Goal: Task Accomplishment & Management: Manage account settings

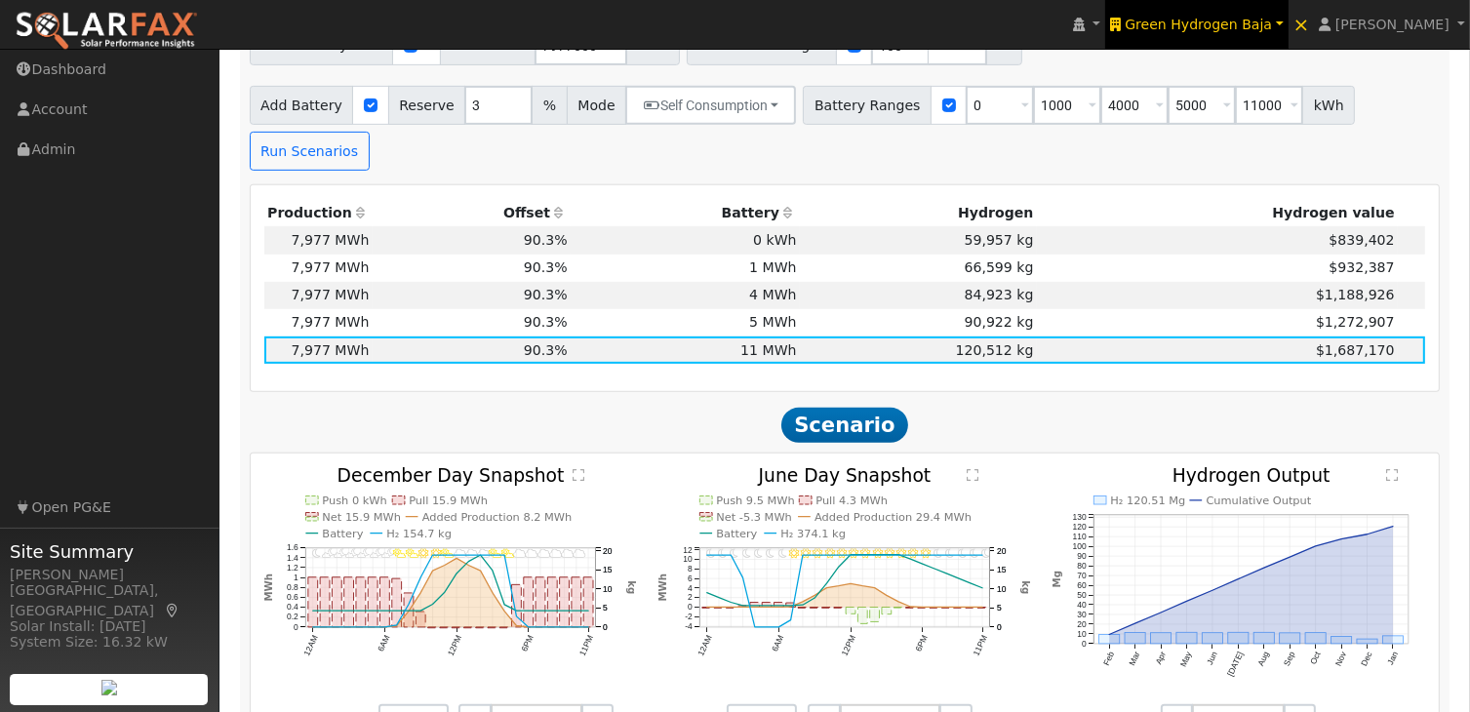
click at [1243, 30] on span "Green Hydrogen Baja" at bounding box center [1198, 25] width 147 height 16
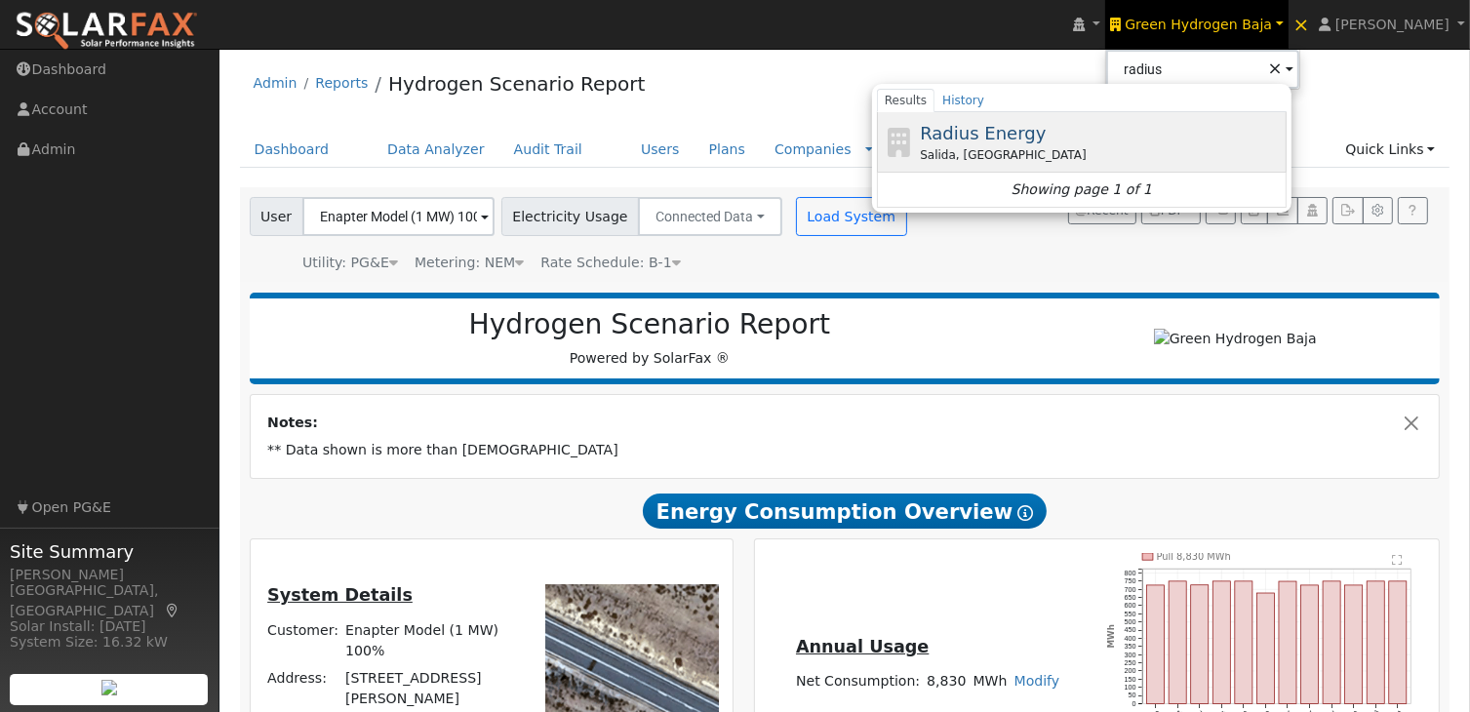
click at [1025, 127] on span "Radius Energy" at bounding box center [983, 133] width 126 height 20
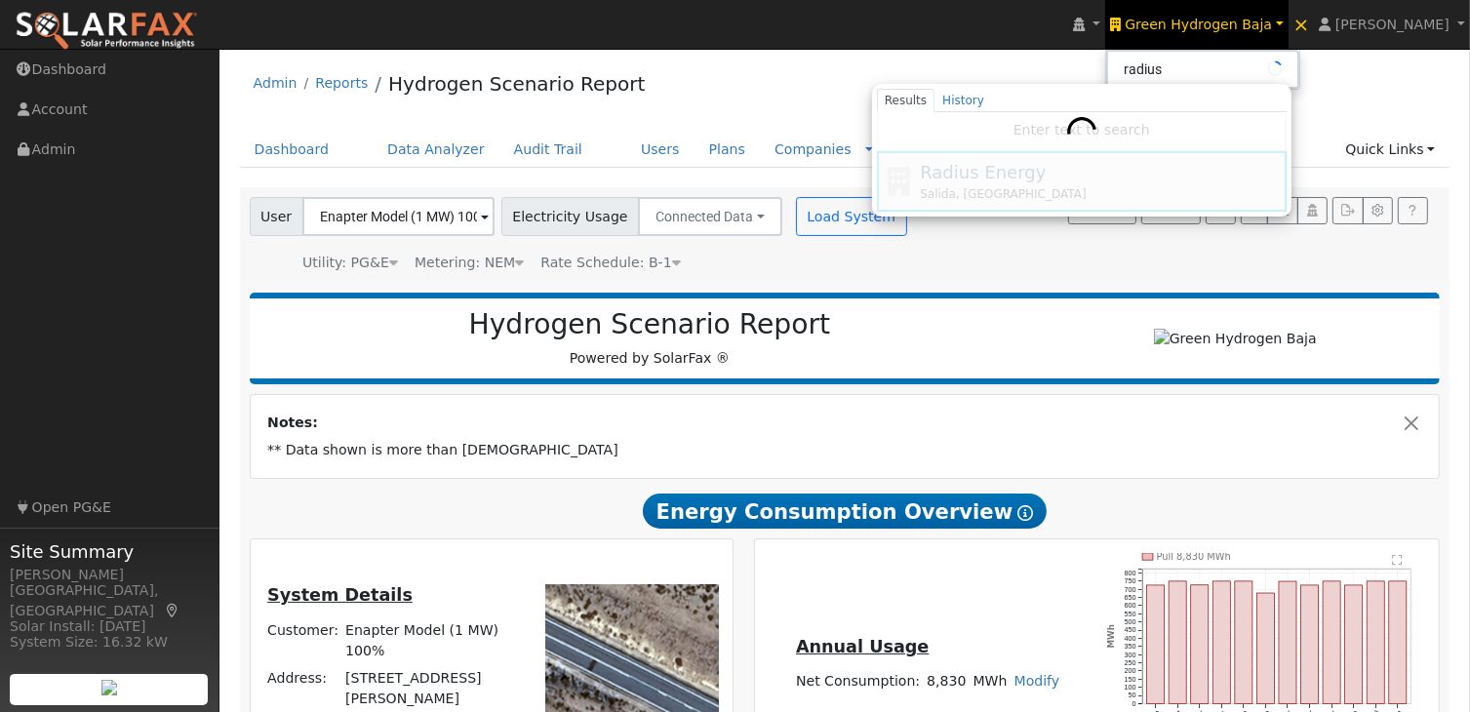
type input "Radius Energy"
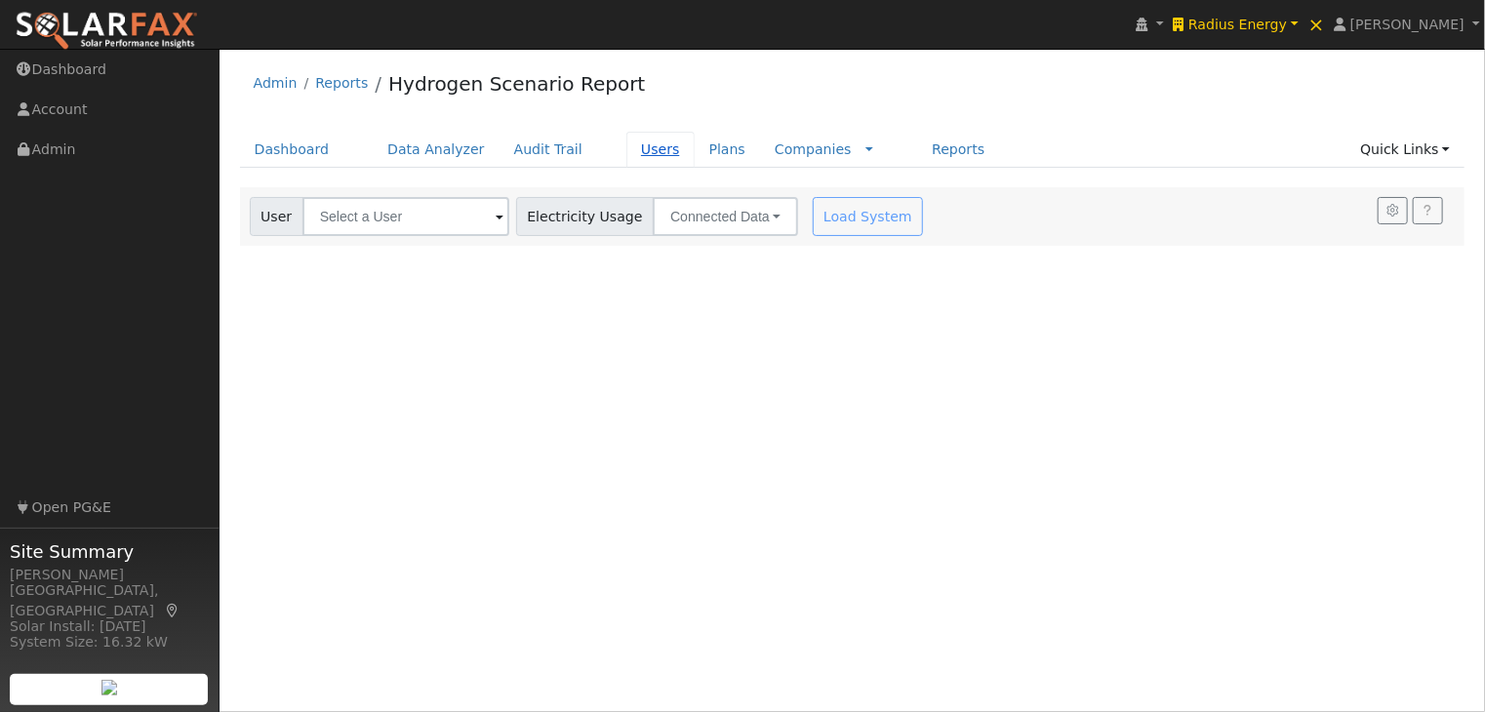
click at [626, 145] on link "Users" at bounding box center [660, 150] width 68 height 36
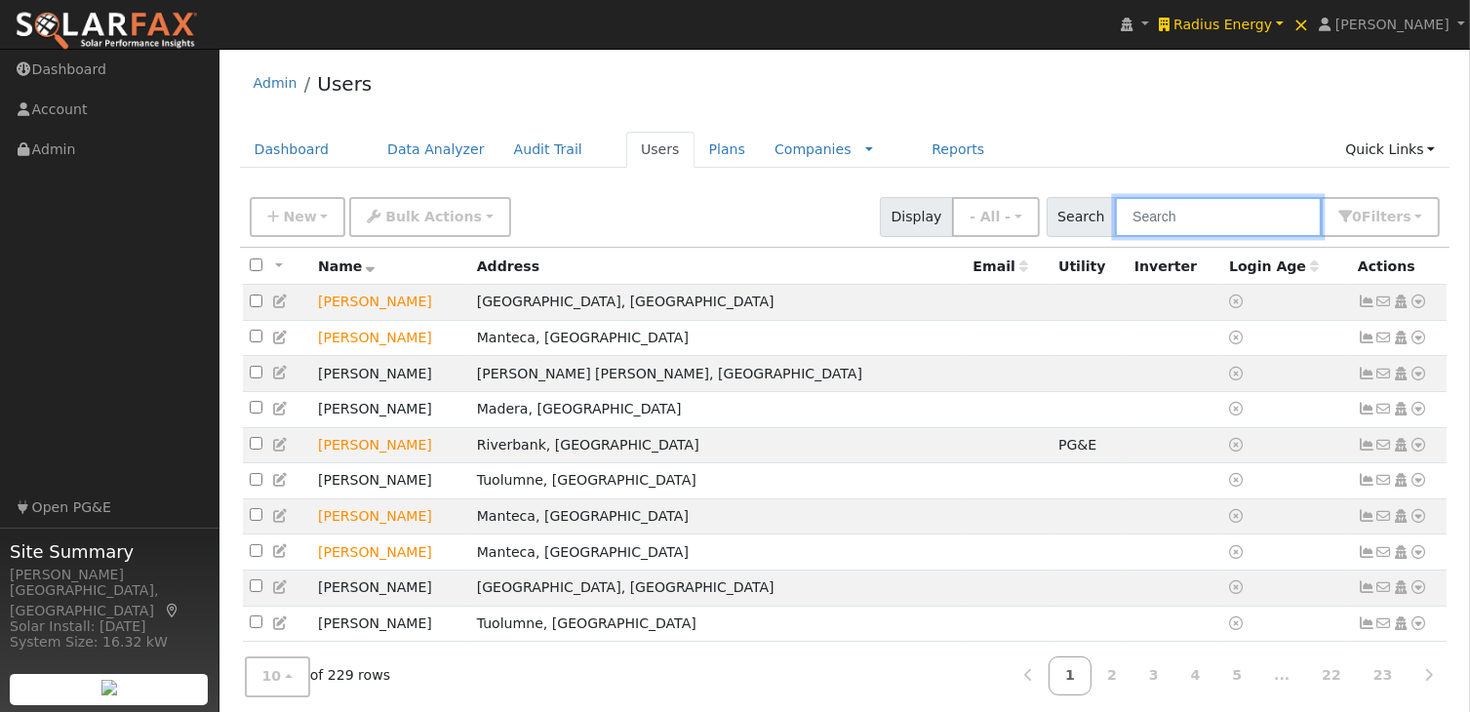
click at [1245, 216] on input "text" at bounding box center [1218, 217] width 207 height 40
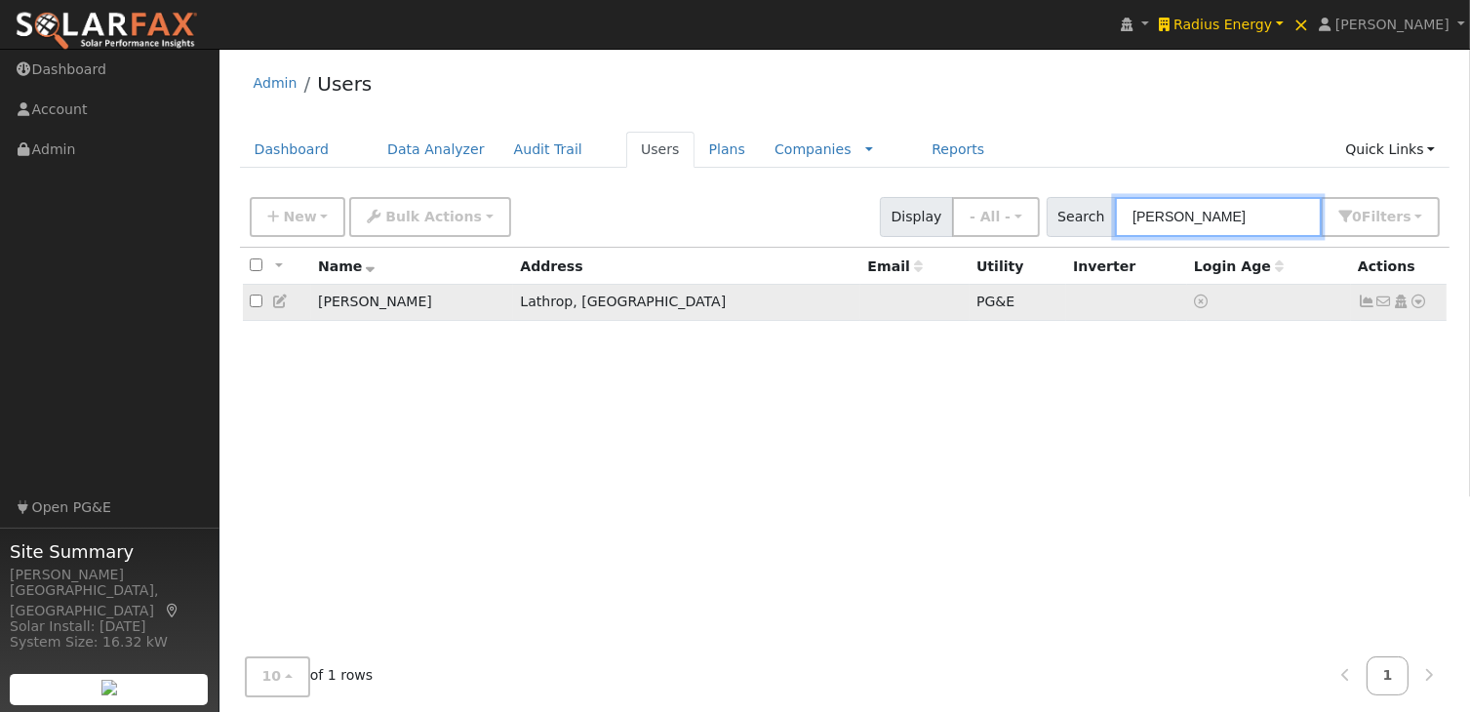
type input "[PERSON_NAME]"
click at [1366, 302] on icon at bounding box center [1367, 302] width 18 height 14
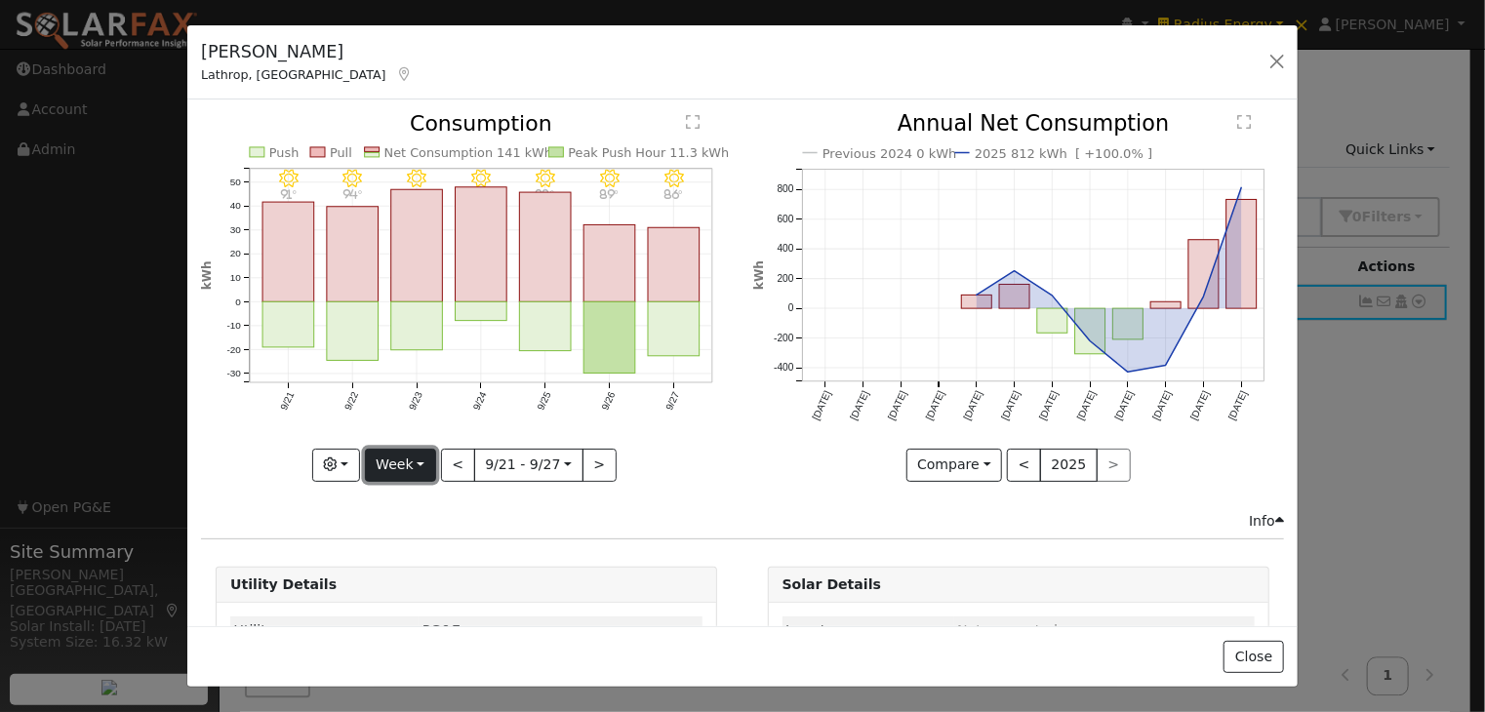
click at [401, 449] on button "Week" at bounding box center [400, 465] width 71 height 33
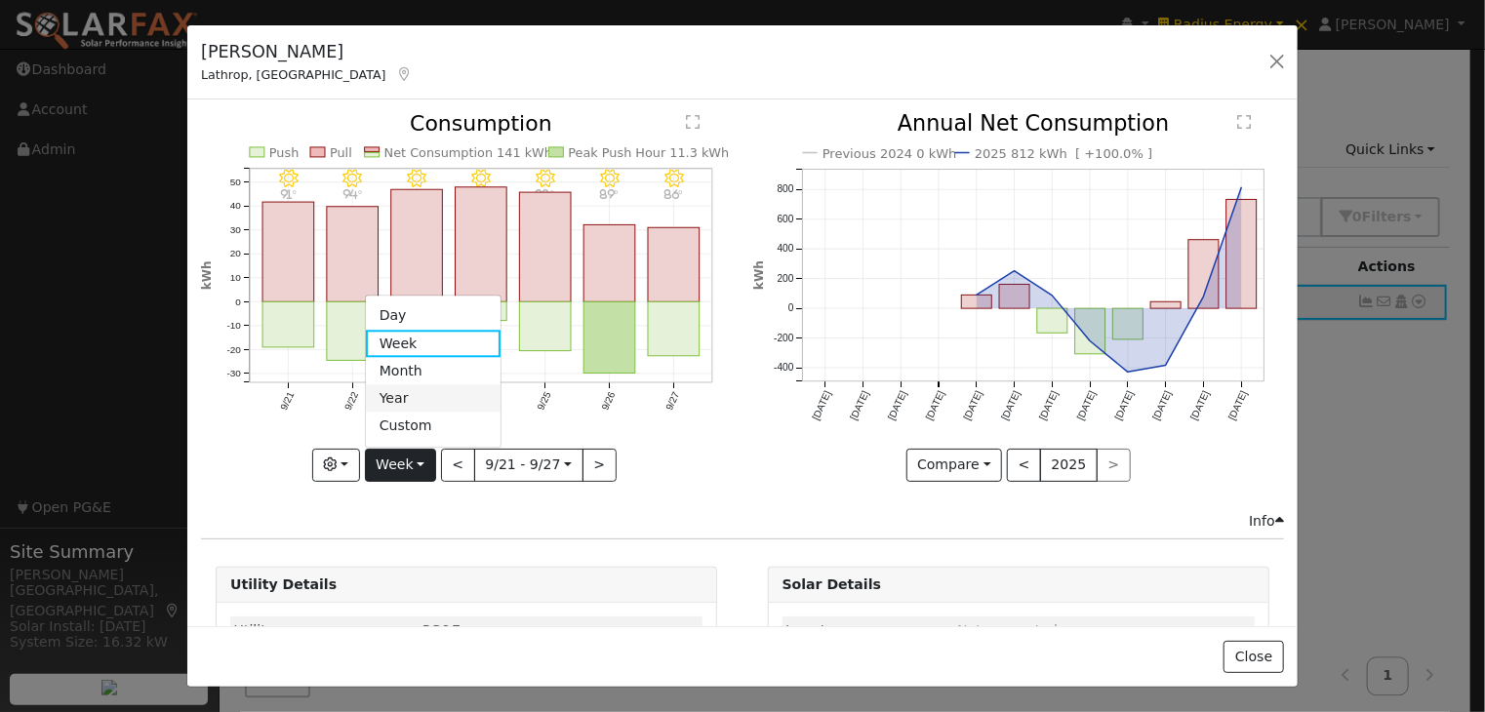
click at [410, 391] on link "Year" at bounding box center [434, 398] width 136 height 27
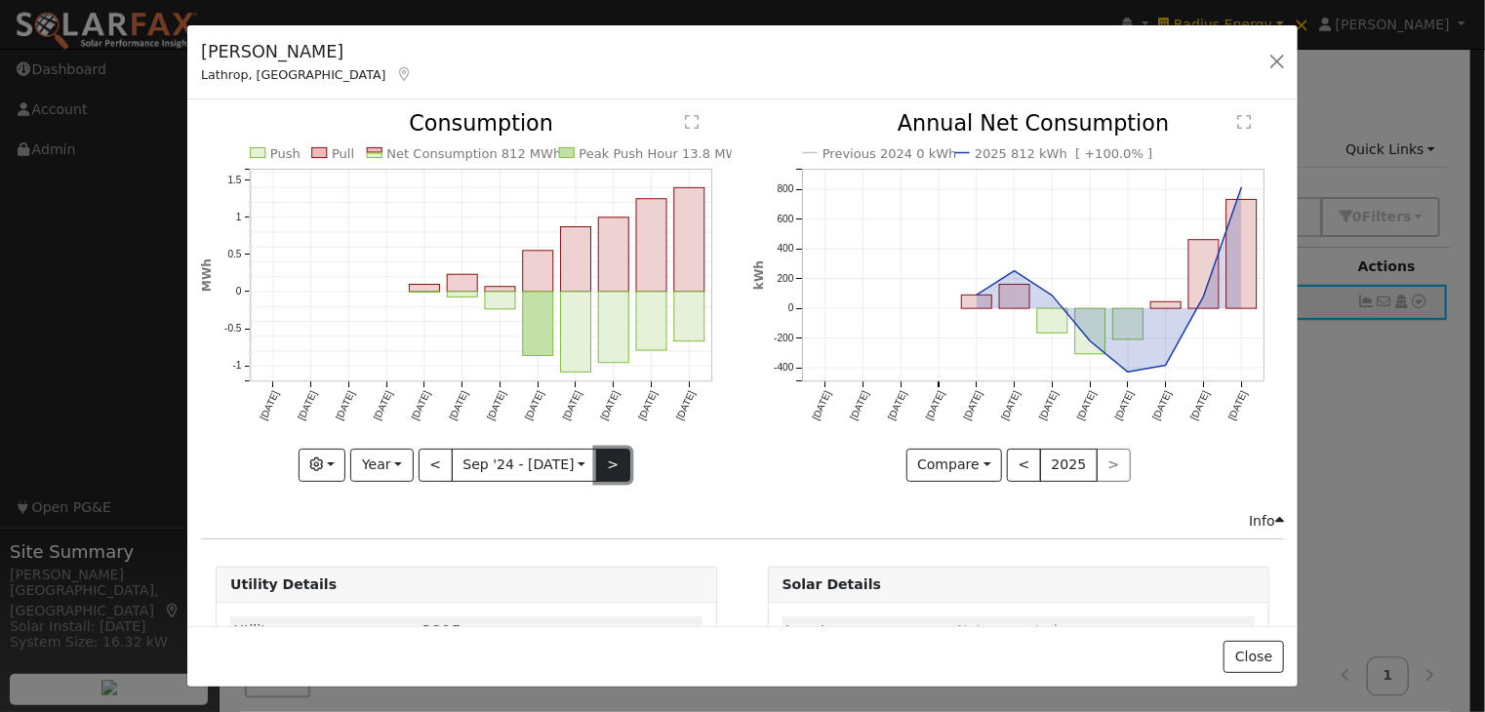
click at [603, 458] on button ">" at bounding box center [613, 465] width 34 height 33
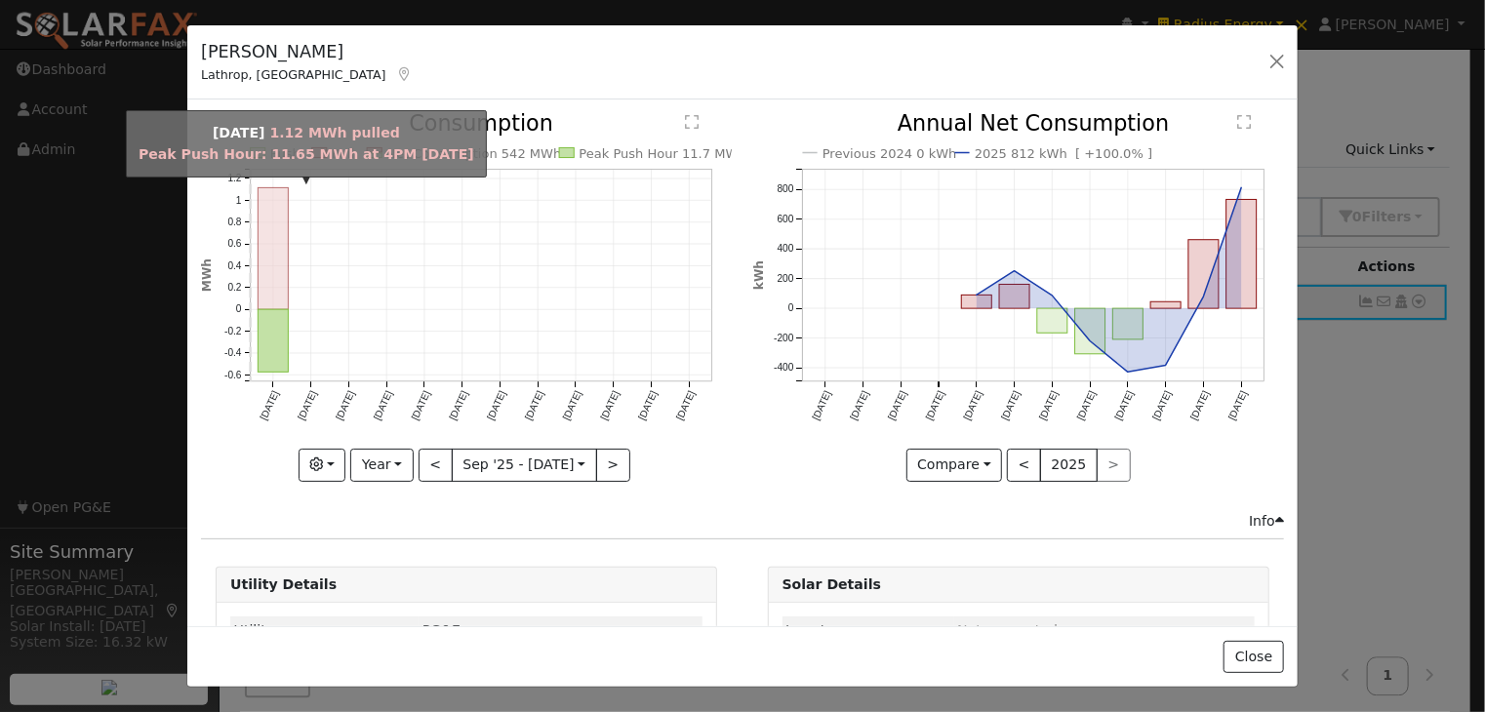
click at [271, 255] on rect "onclick=""" at bounding box center [274, 249] width 30 height 122
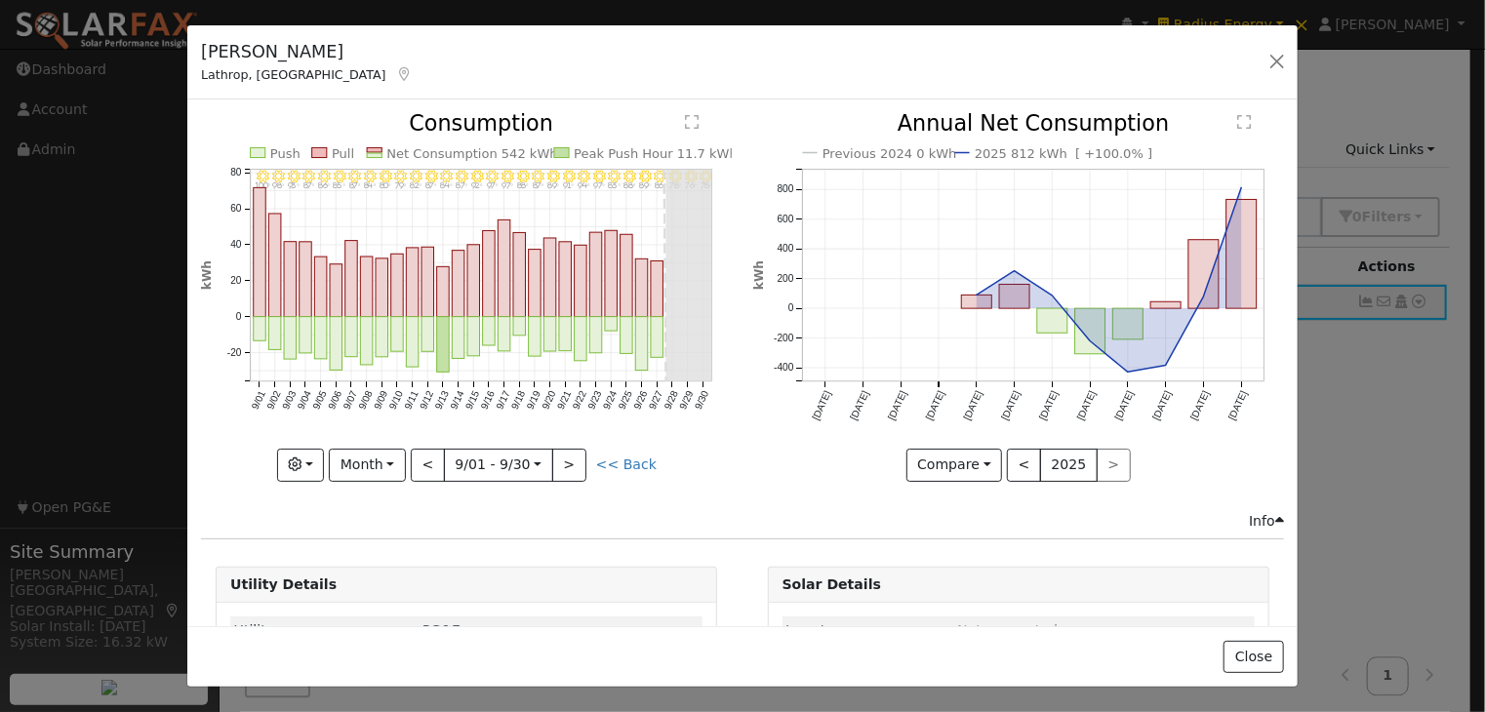
click at [664, 291] on line at bounding box center [665, 276] width 2 height 212
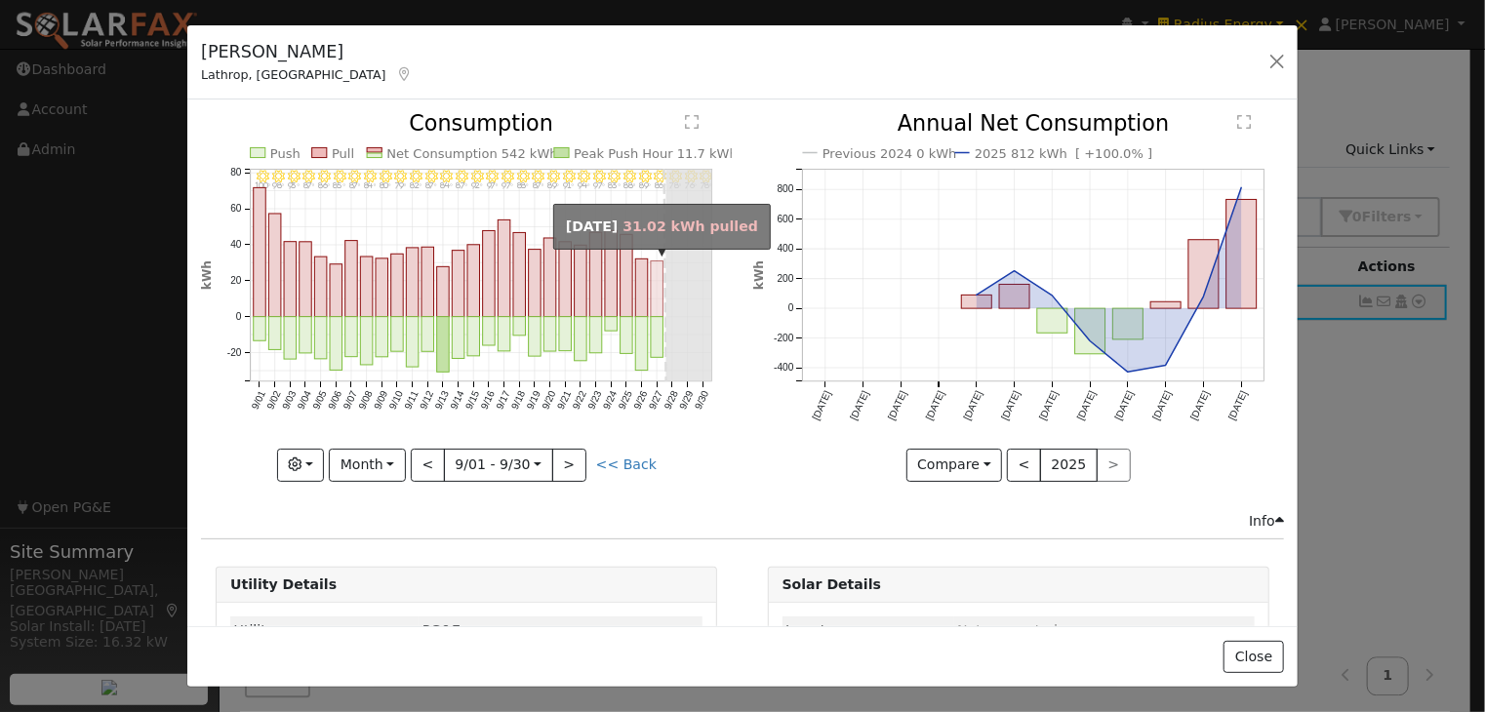
click at [652, 291] on rect "onclick=""" at bounding box center [657, 289] width 13 height 56
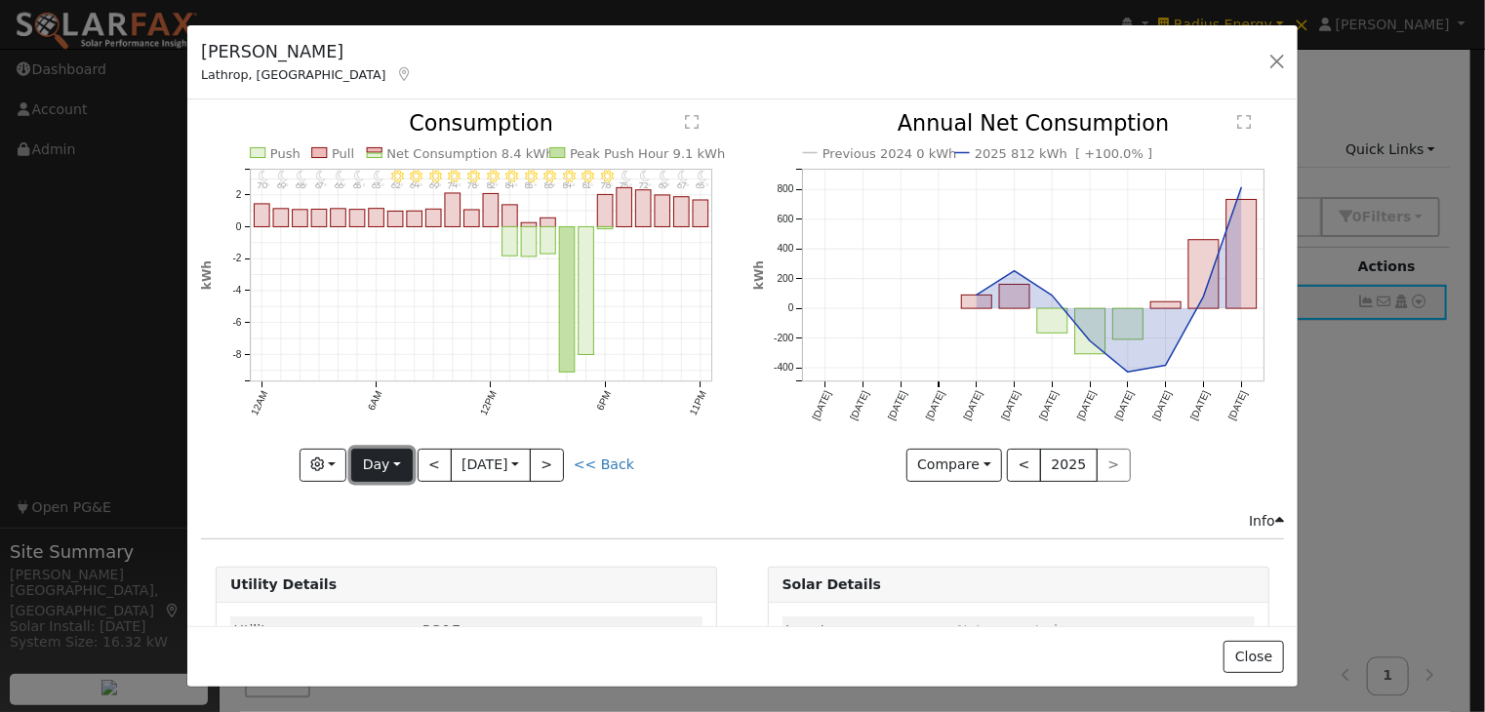
click at [389, 460] on button "Day" at bounding box center [381, 465] width 60 height 33
click at [416, 344] on link "Week" at bounding box center [420, 343] width 136 height 27
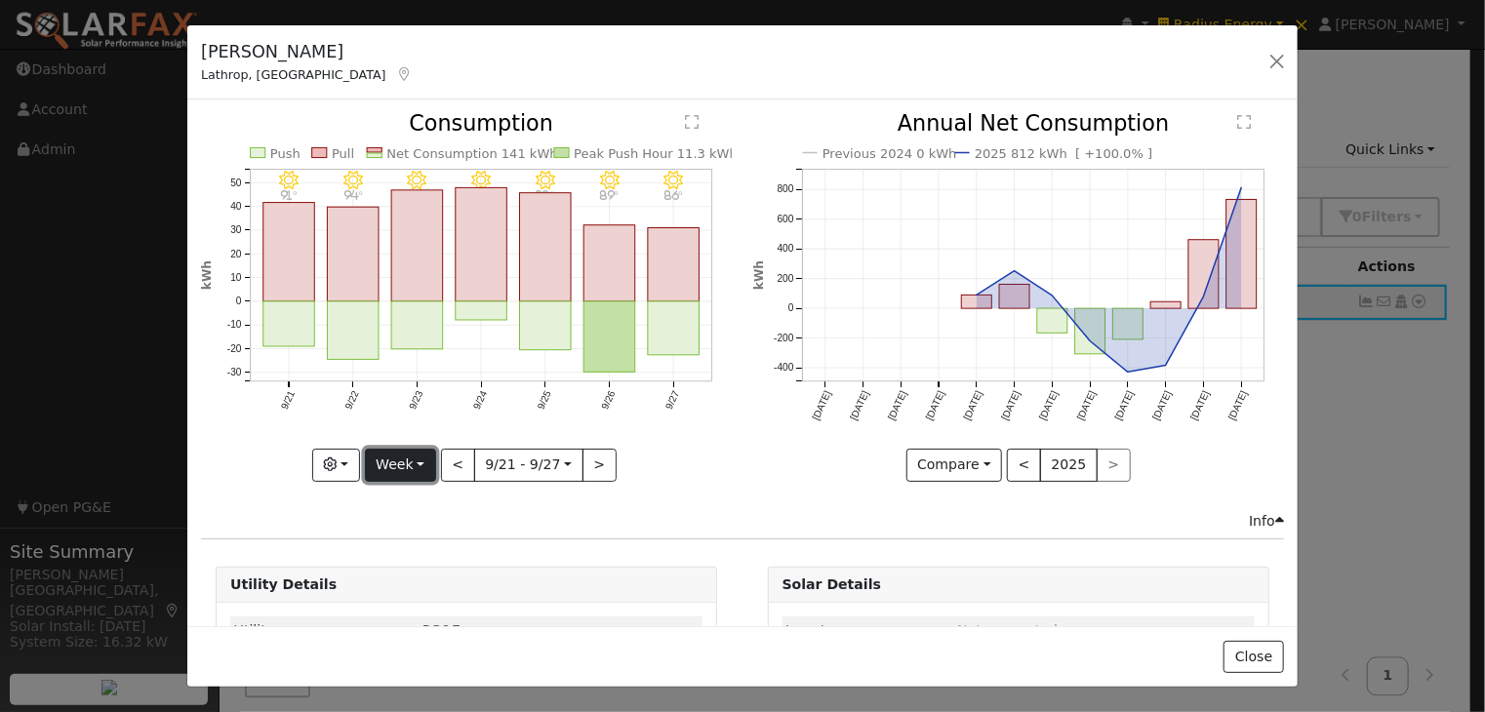
click at [400, 453] on button "Week" at bounding box center [400, 465] width 71 height 33
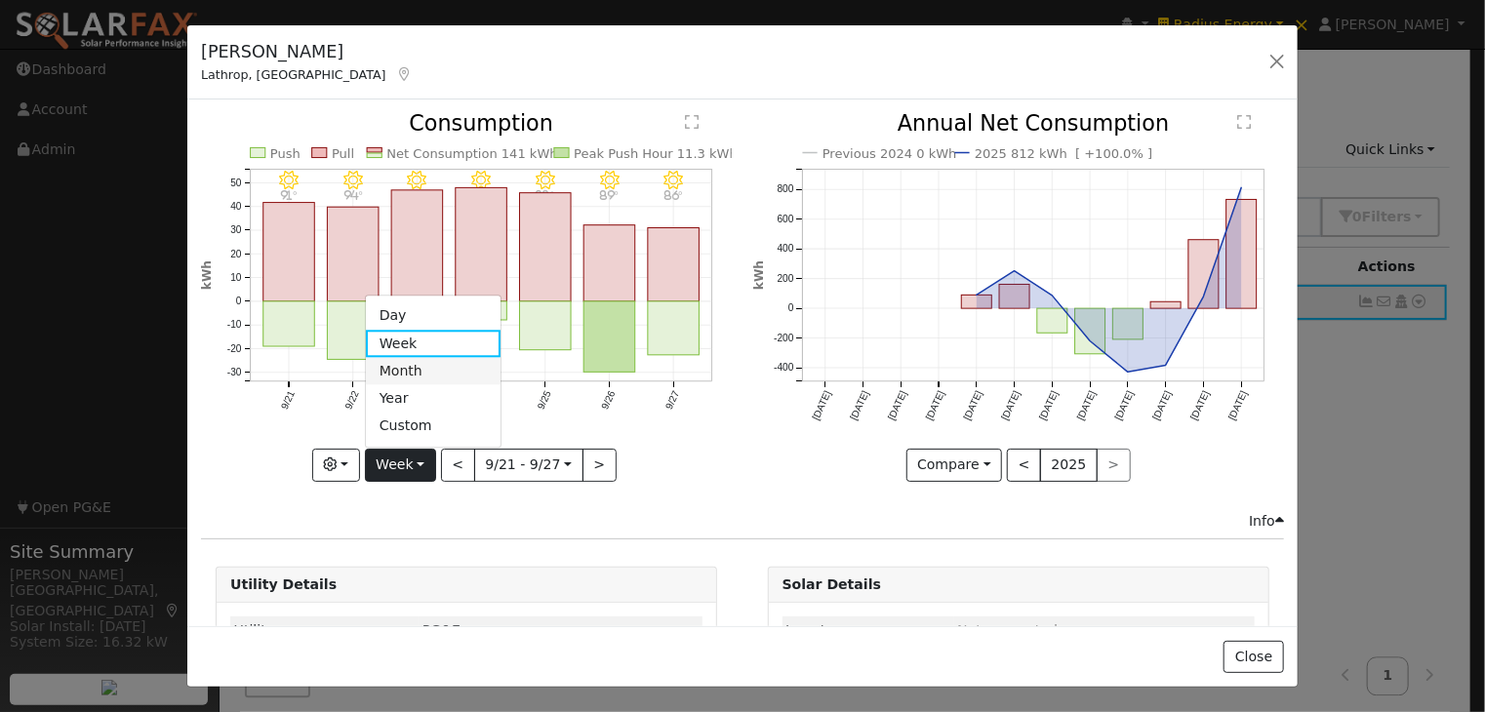
click at [421, 360] on link "Month" at bounding box center [434, 371] width 136 height 27
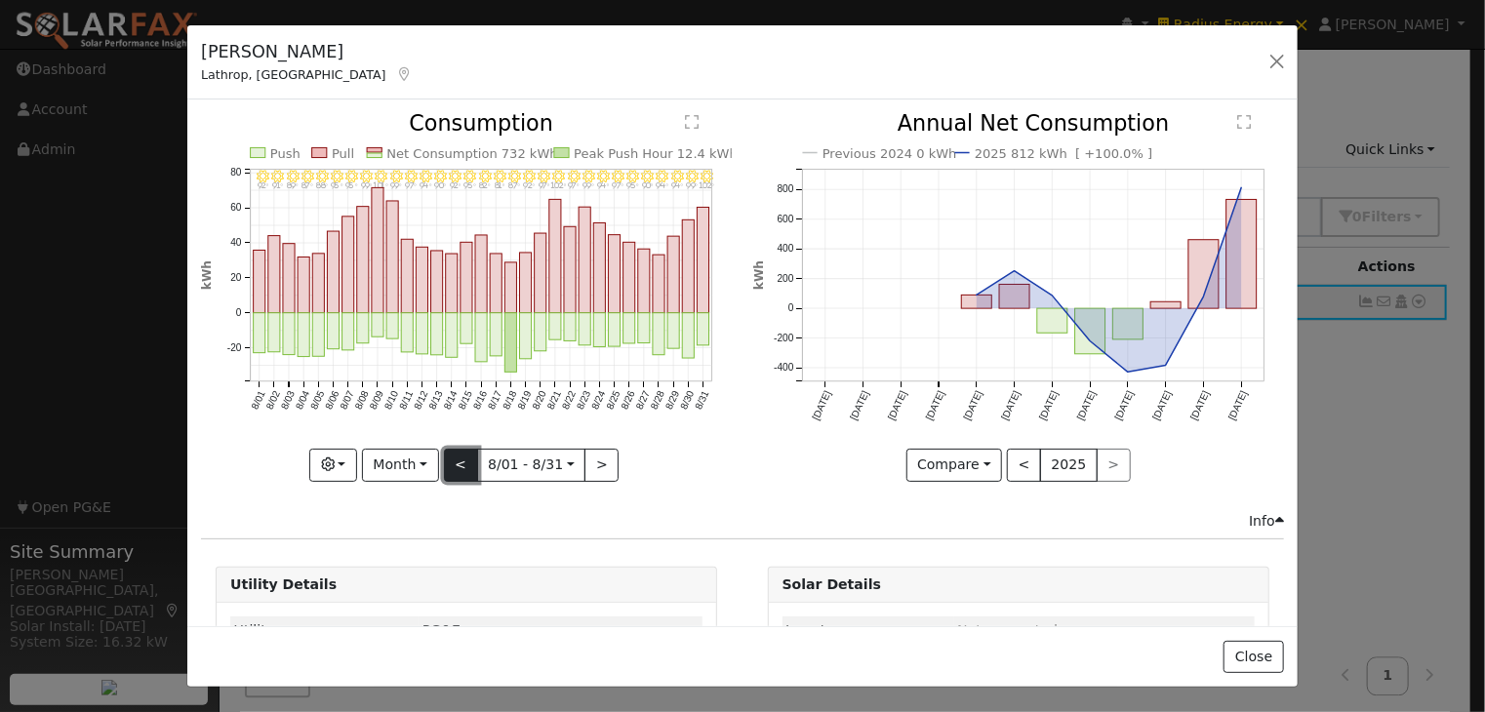
click at [457, 455] on button "<" at bounding box center [461, 465] width 34 height 33
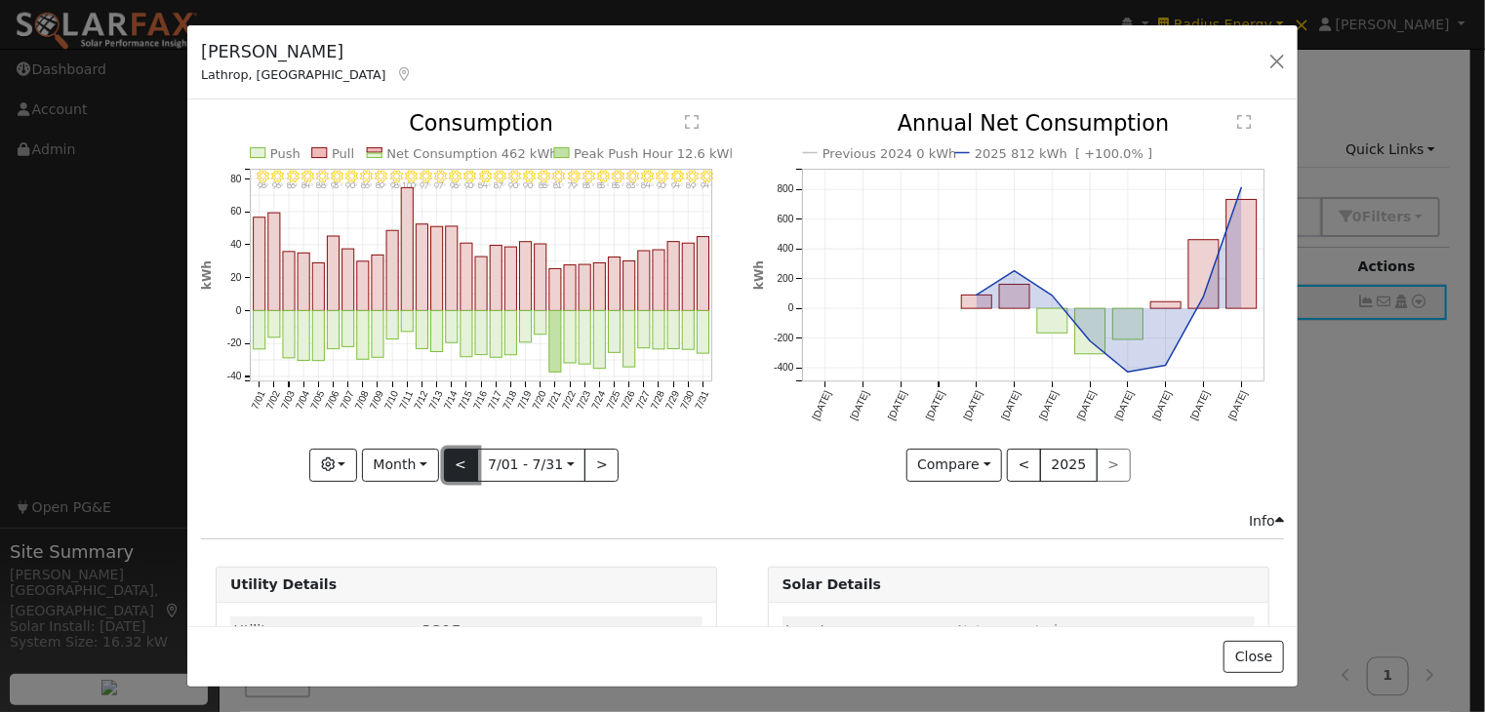
click at [457, 455] on button "<" at bounding box center [461, 465] width 34 height 33
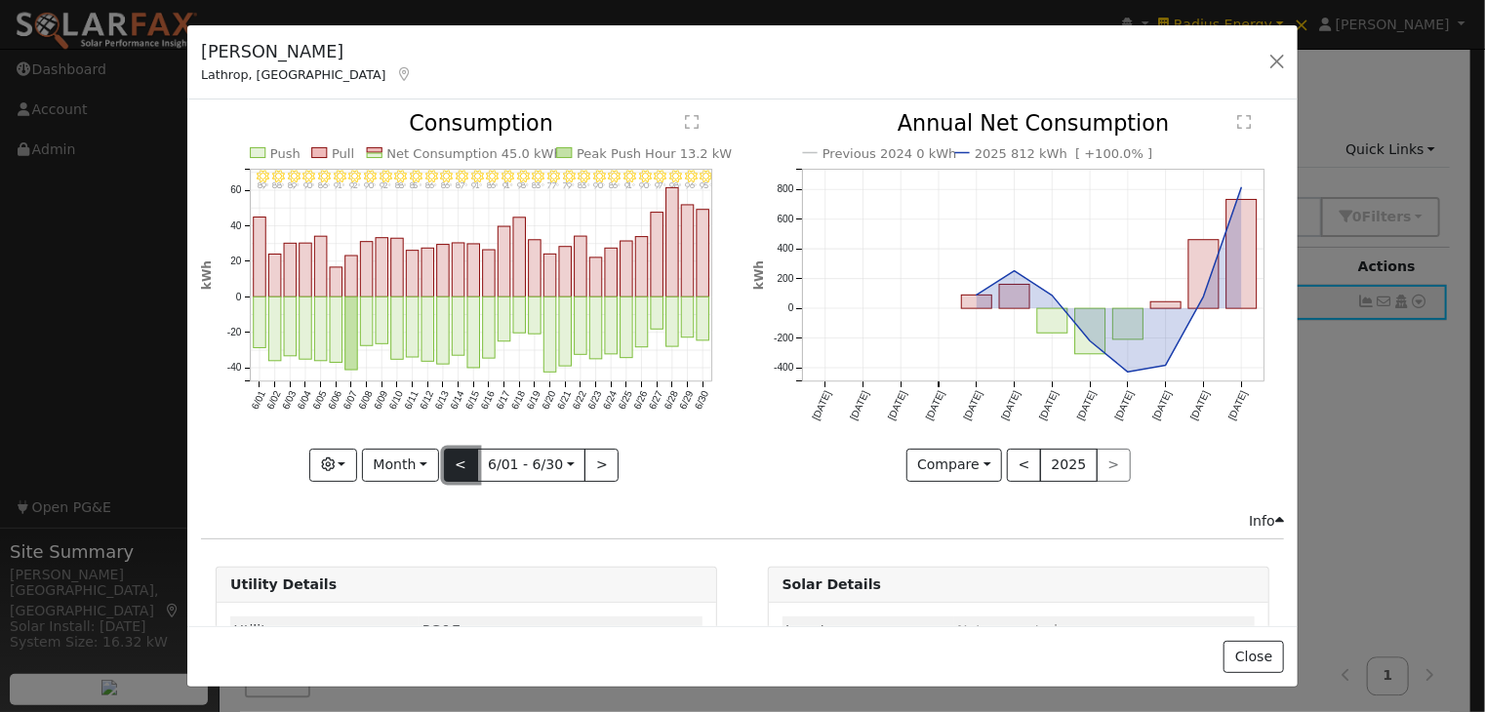
click at [457, 455] on button "<" at bounding box center [461, 465] width 34 height 33
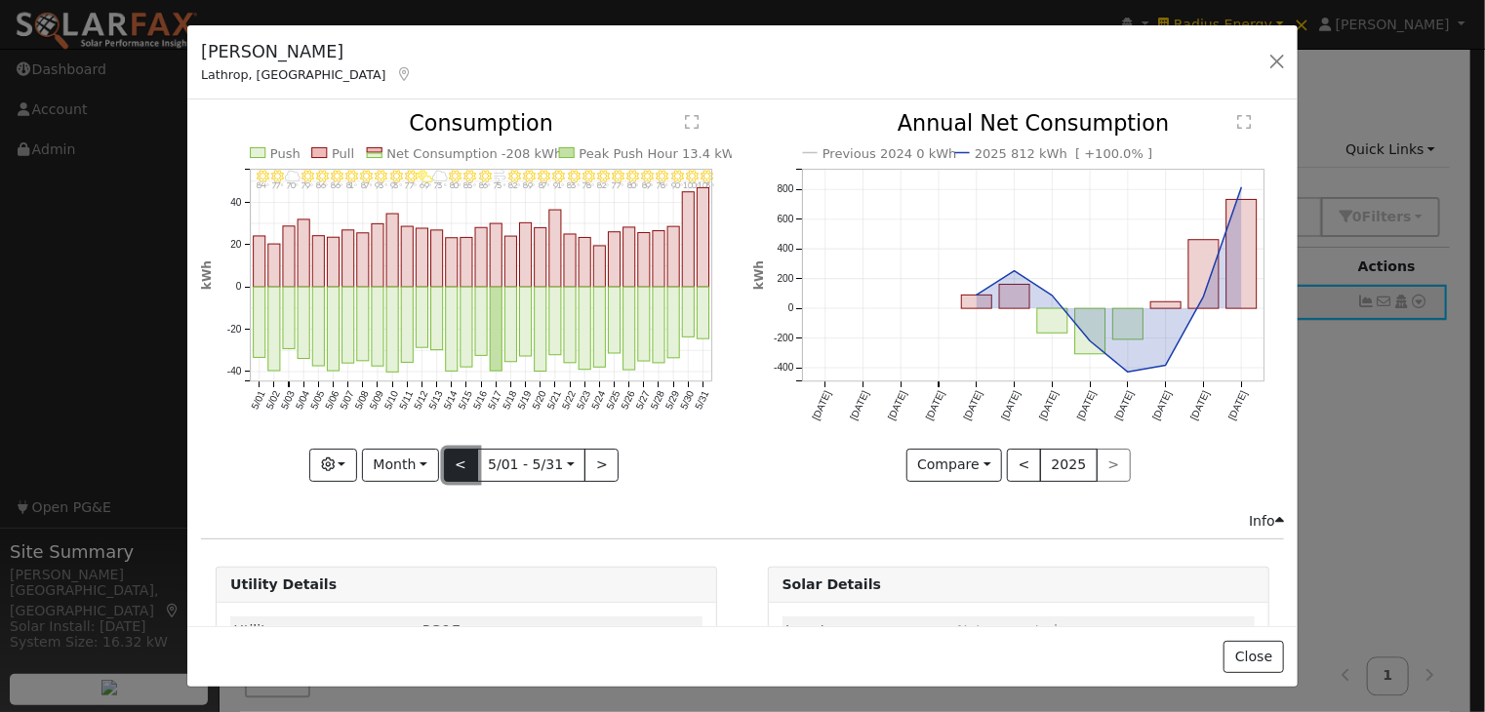
click at [457, 455] on button "<" at bounding box center [461, 465] width 34 height 33
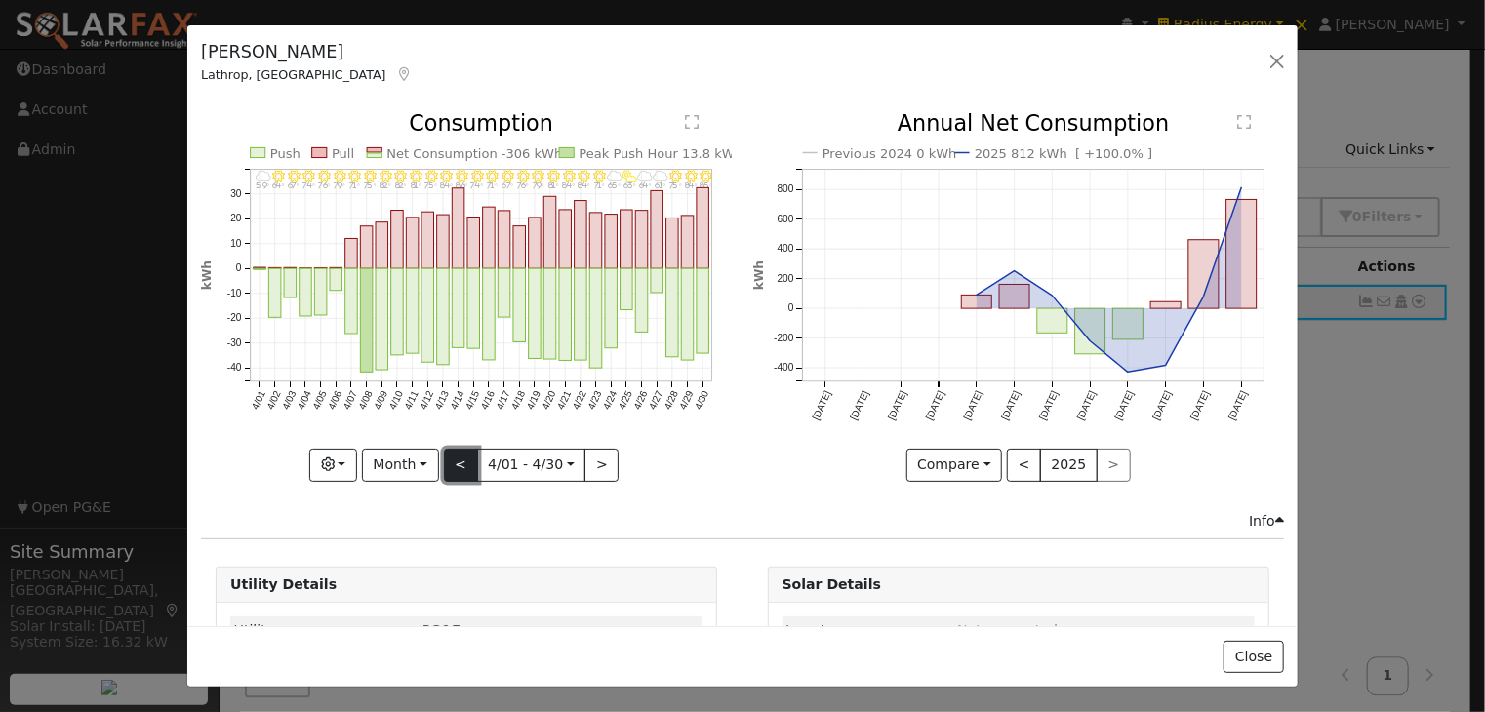
click at [457, 455] on button "<" at bounding box center [461, 465] width 34 height 33
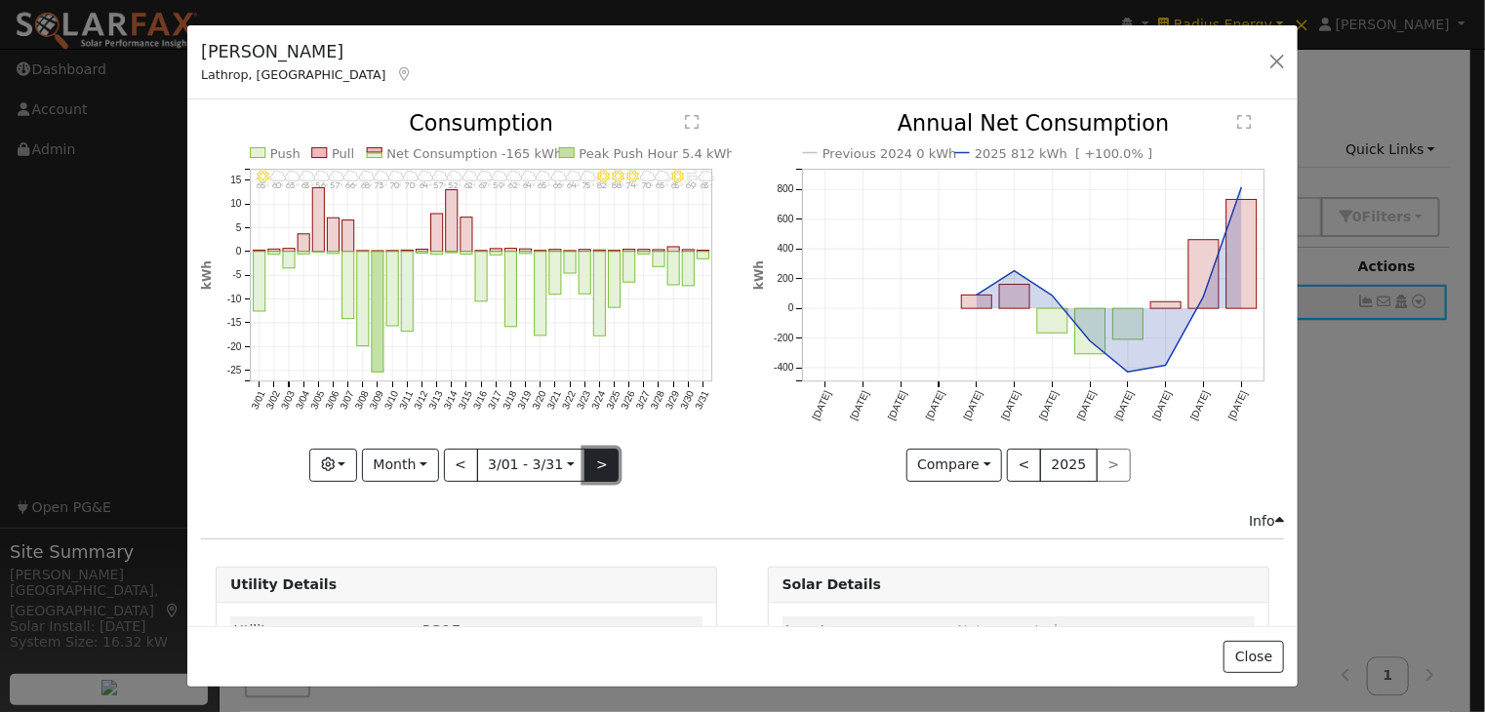
click at [593, 454] on button ">" at bounding box center [601, 465] width 34 height 33
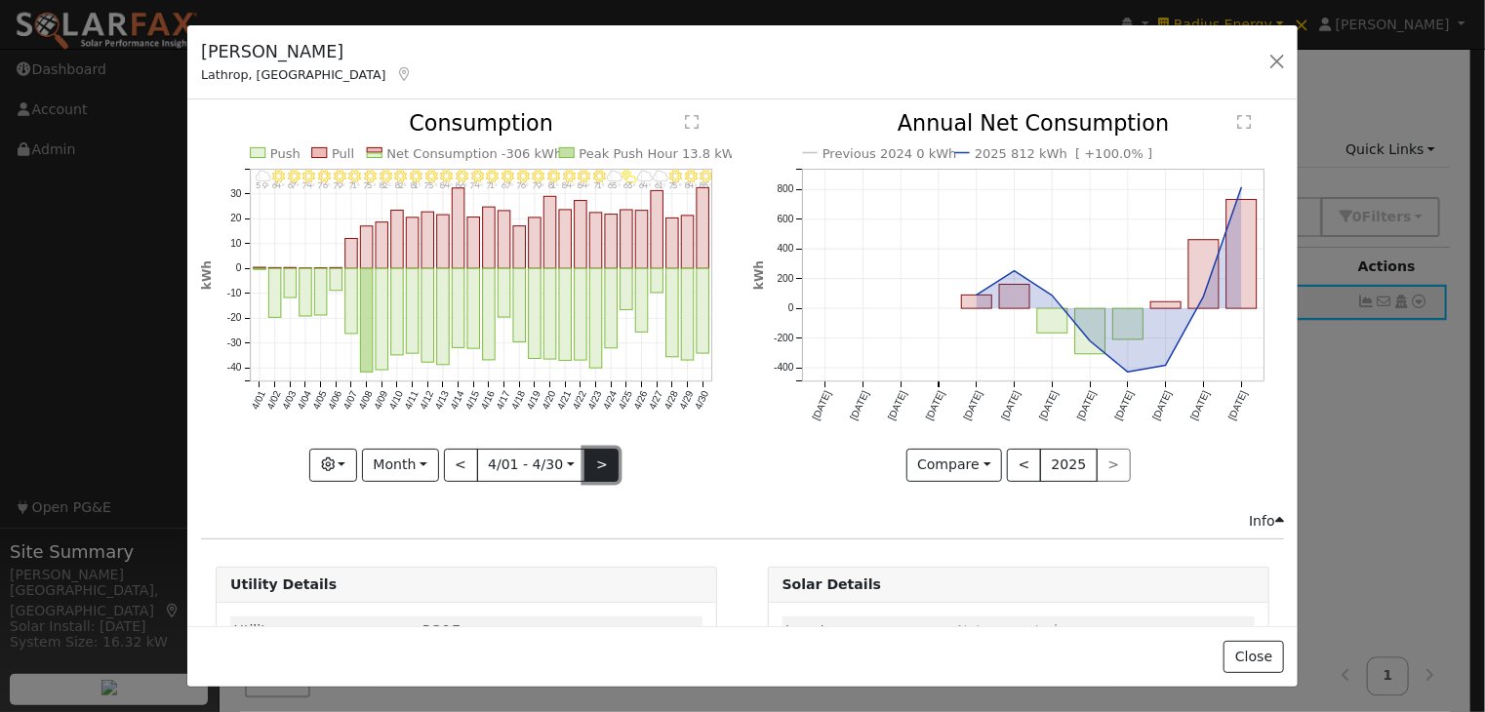
click at [593, 454] on button ">" at bounding box center [601, 465] width 34 height 33
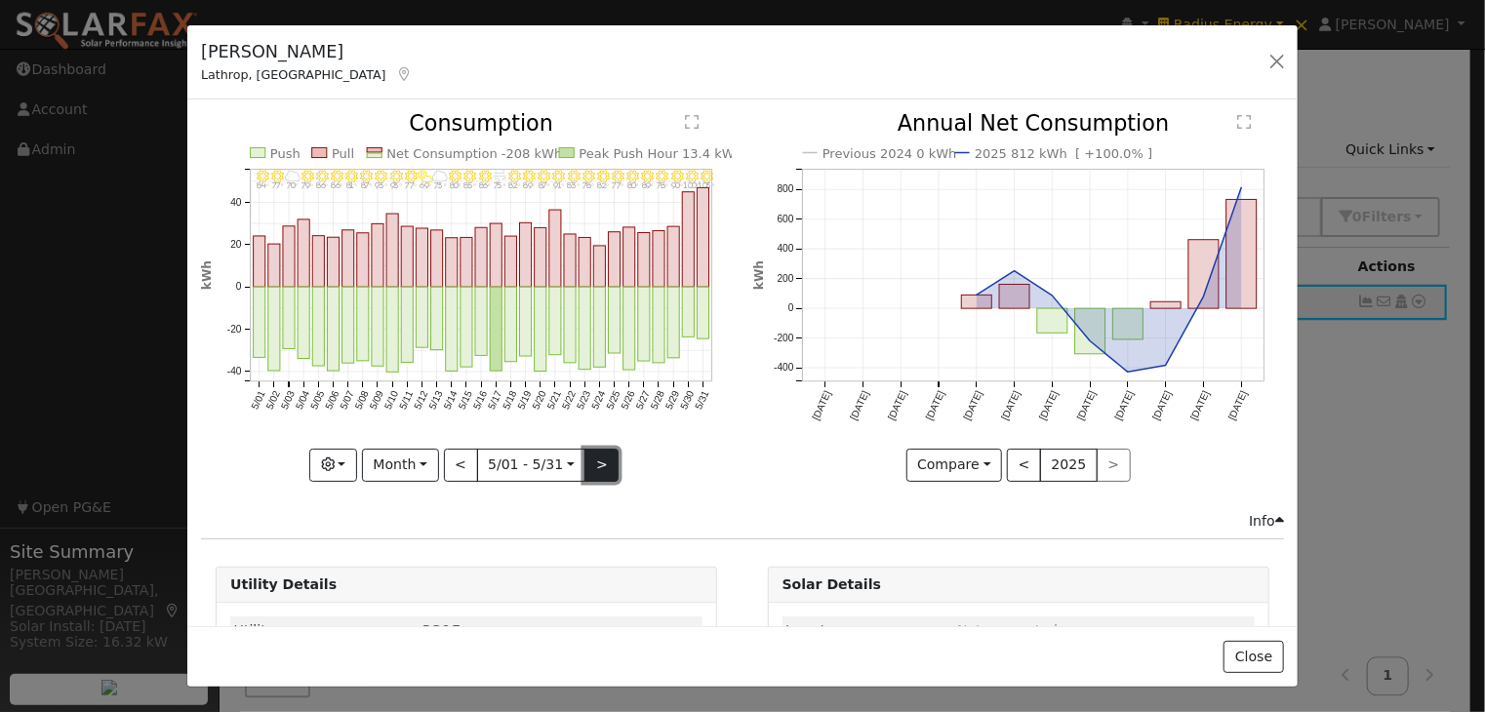
click at [593, 454] on button ">" at bounding box center [601, 465] width 34 height 33
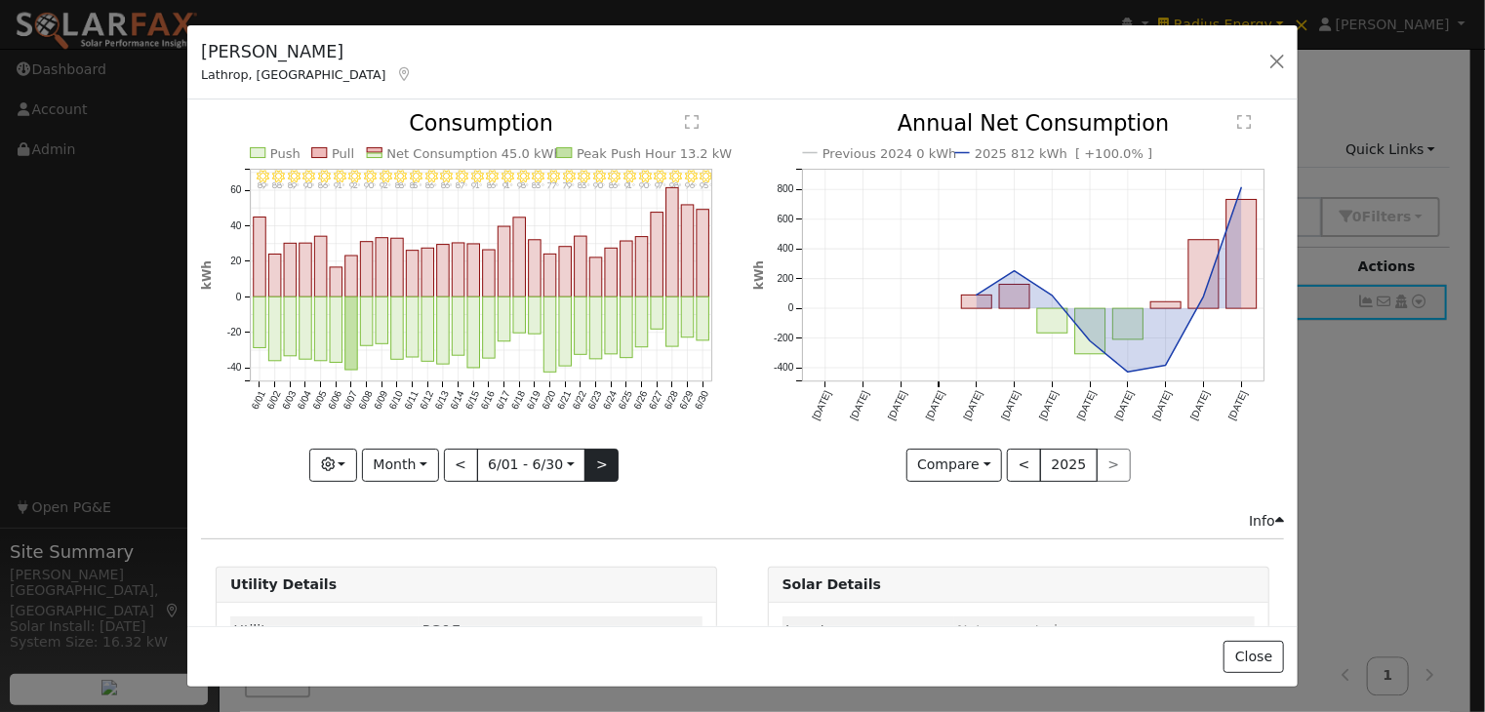
click at [593, 454] on div at bounding box center [466, 297] width 531 height 368
click at [593, 454] on button ">" at bounding box center [601, 465] width 34 height 33
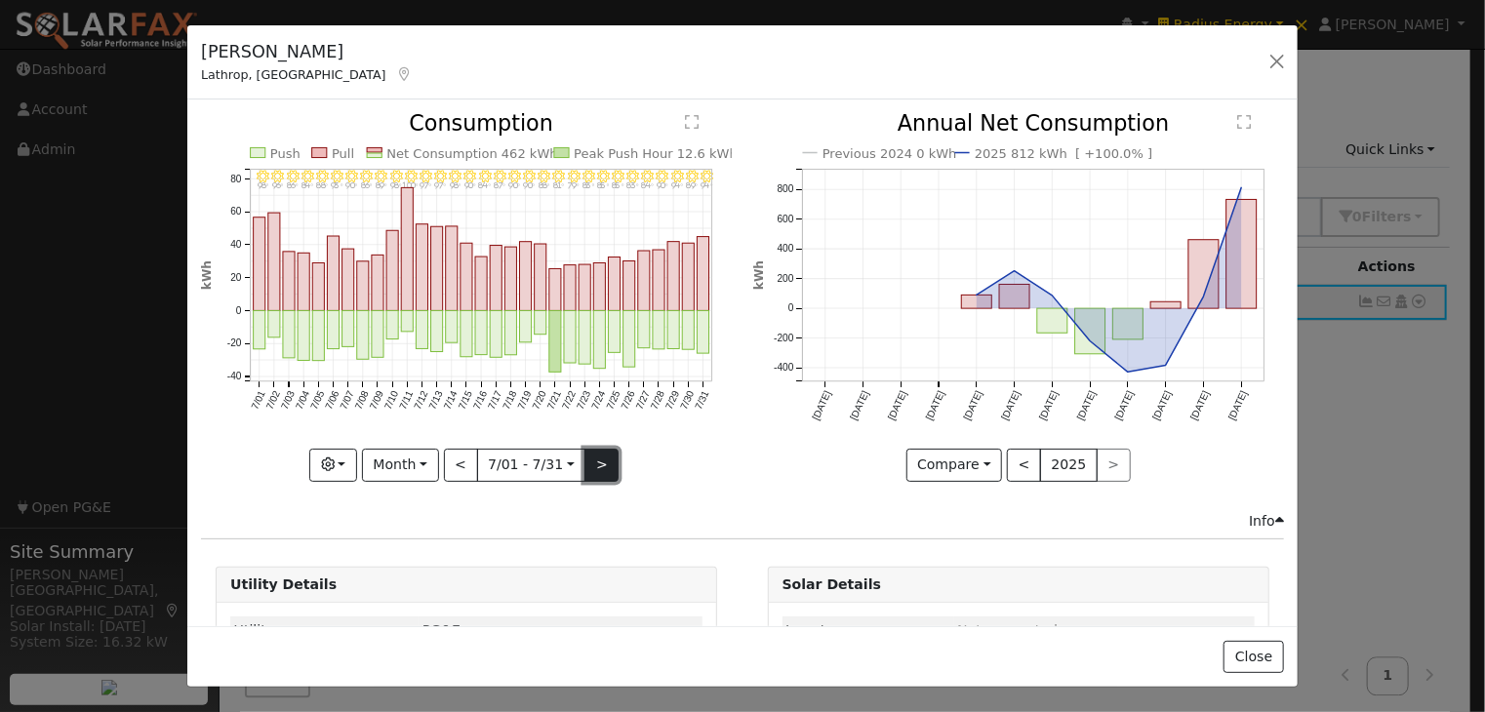
click at [593, 454] on button ">" at bounding box center [601, 465] width 34 height 33
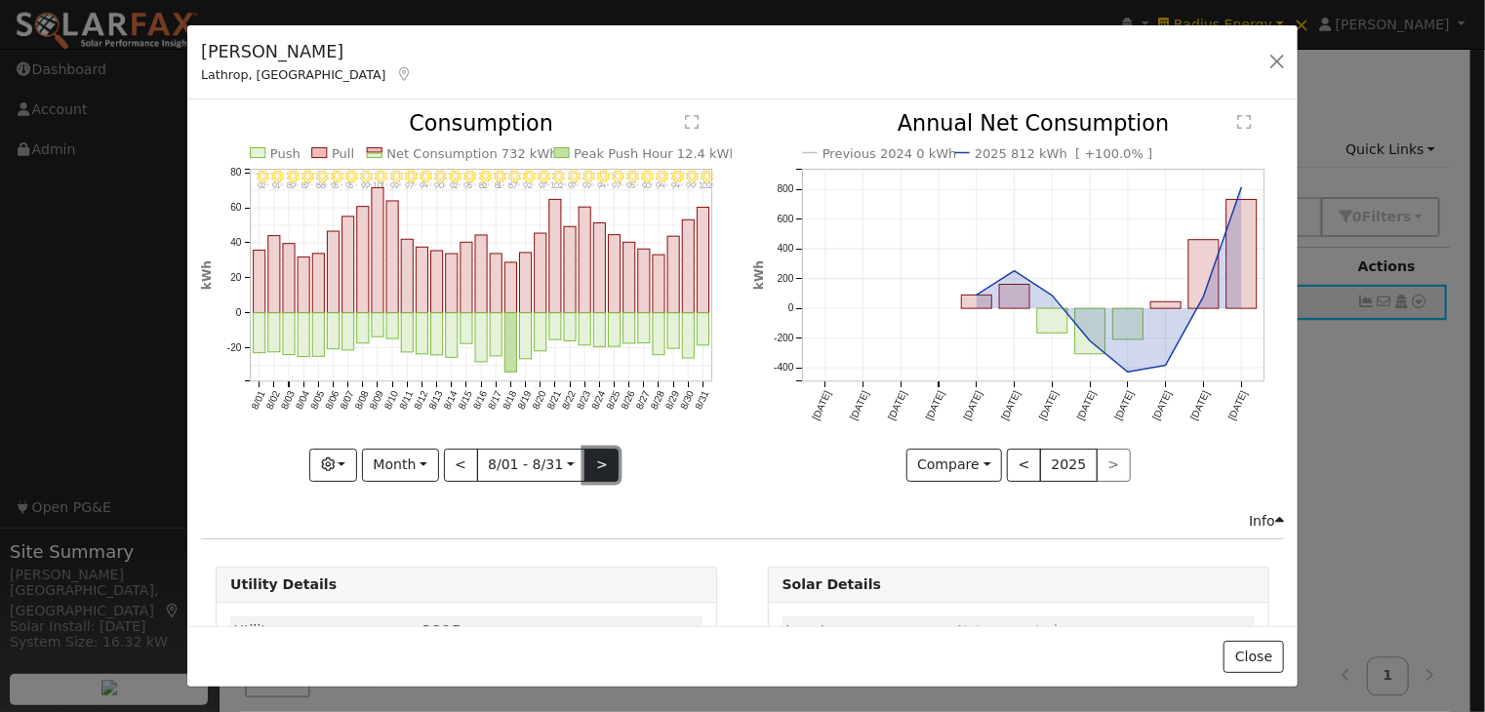
click at [593, 454] on button ">" at bounding box center [601, 465] width 34 height 33
type input "[DATE]"
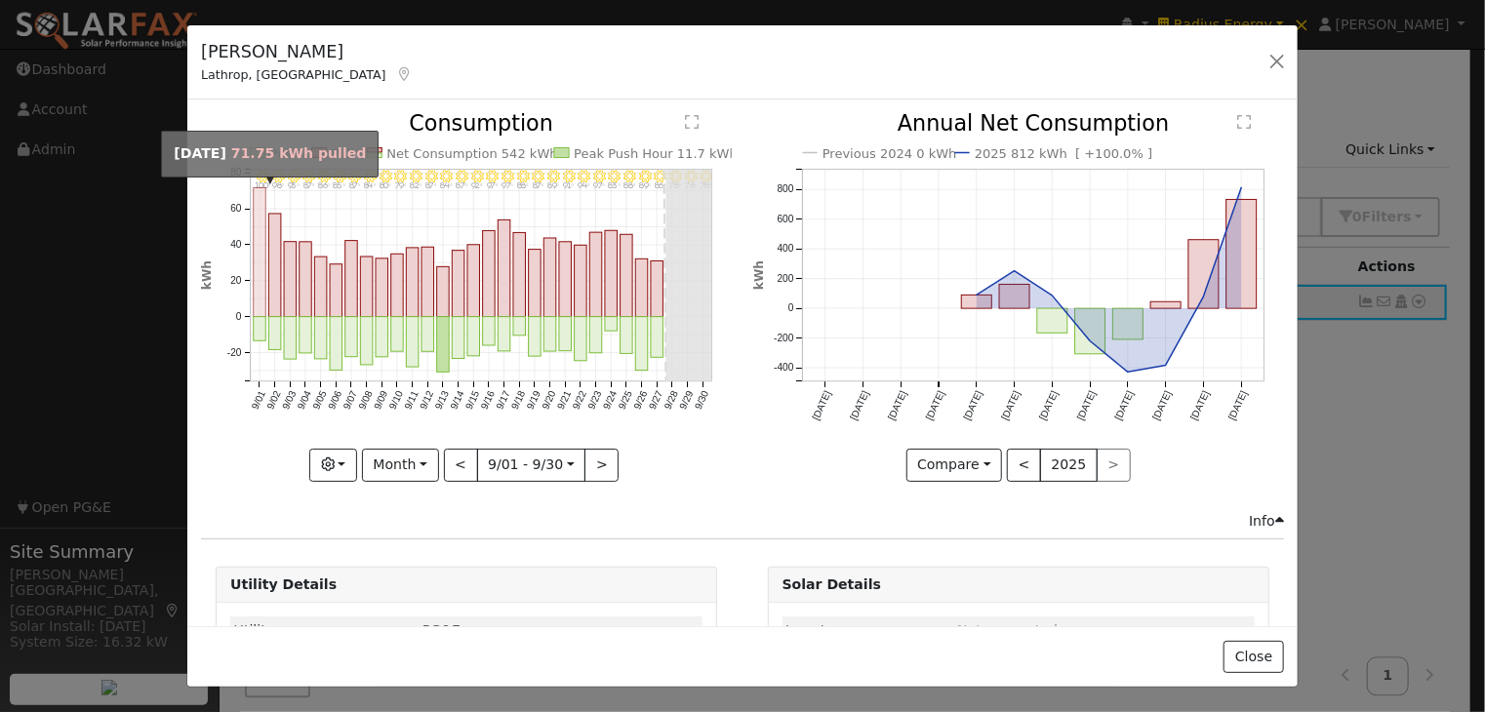
click at [256, 239] on rect "onclick=""" at bounding box center [260, 252] width 13 height 129
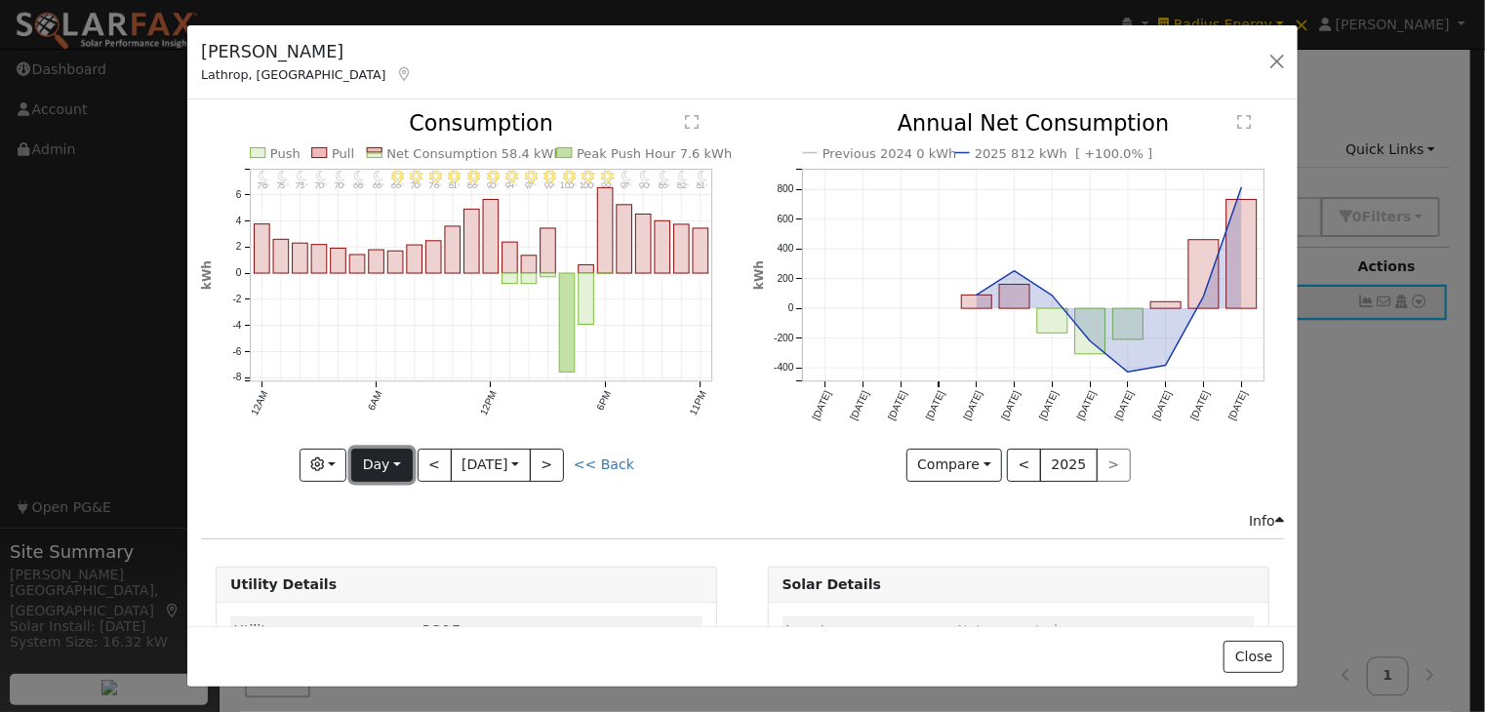
click at [386, 458] on button "Day" at bounding box center [381, 465] width 60 height 33
click at [414, 334] on link "Week" at bounding box center [420, 343] width 136 height 27
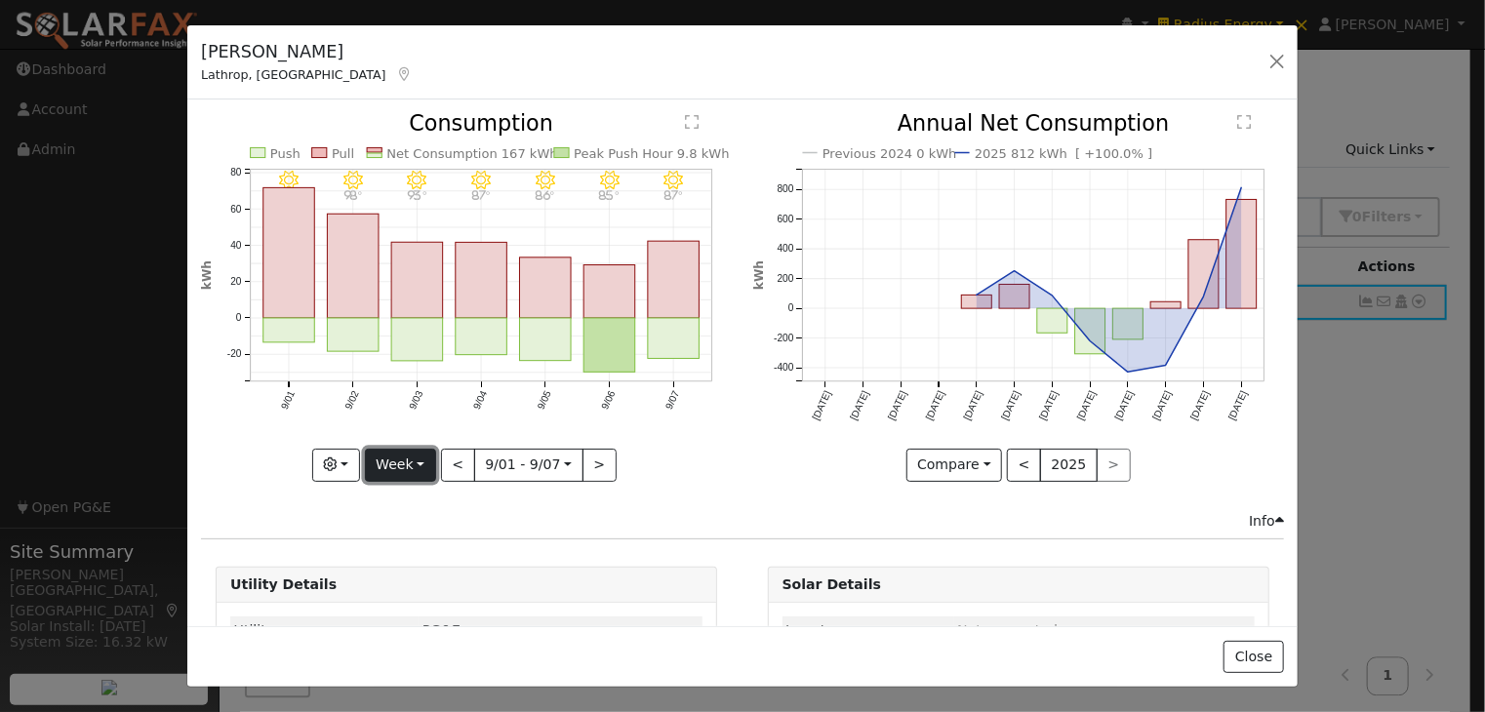
click at [411, 465] on button "Week" at bounding box center [400, 465] width 71 height 33
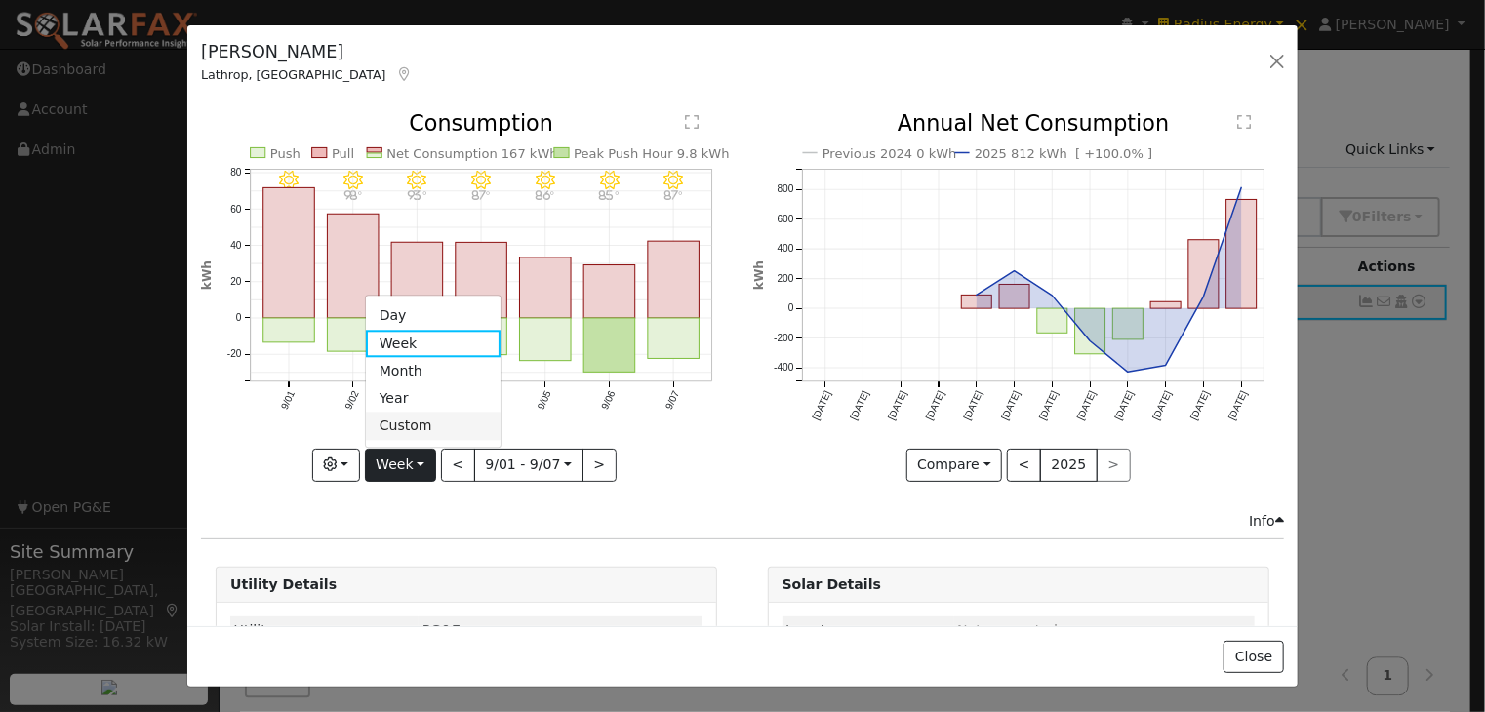
click at [434, 417] on link "Custom" at bounding box center [434, 426] width 136 height 27
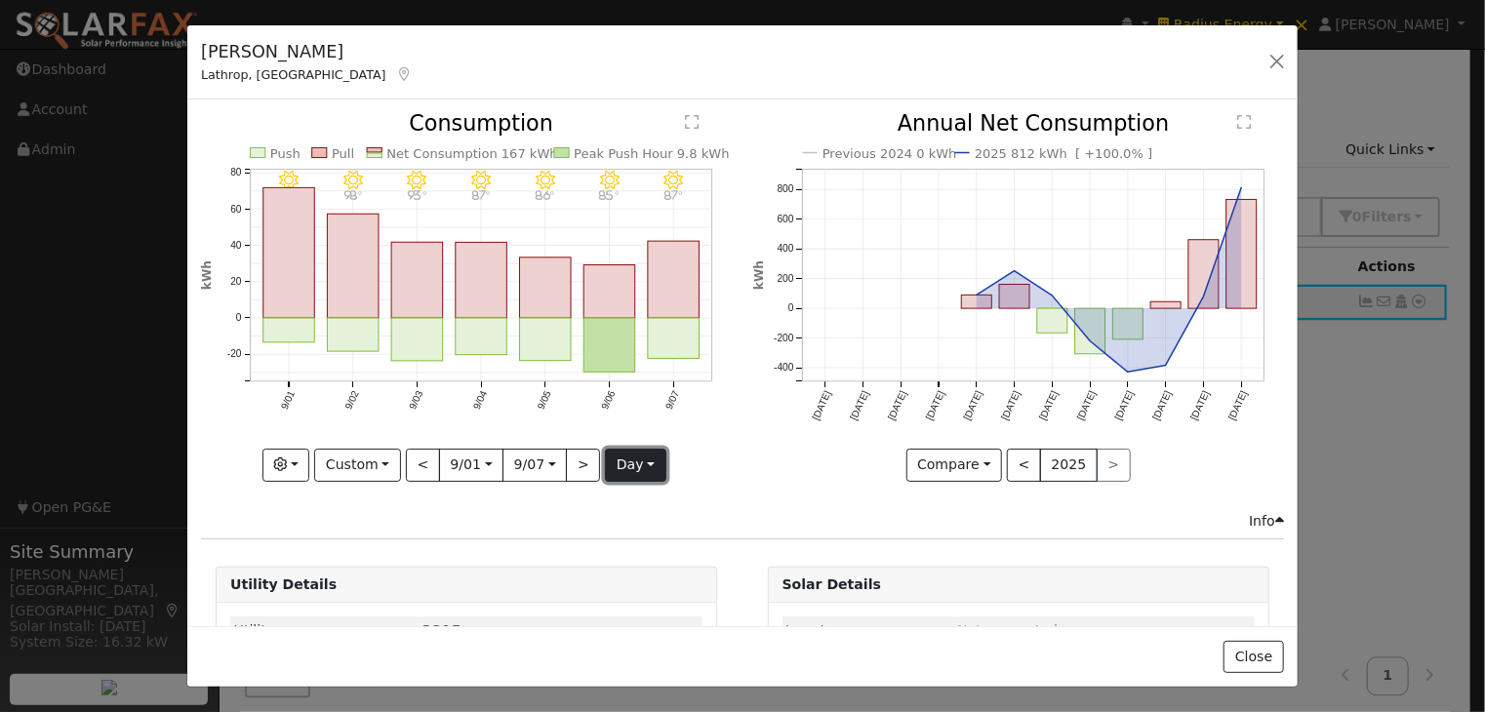
click at [639, 459] on button "day" at bounding box center [635, 465] width 60 height 33
click at [639, 500] on link "Hour" at bounding box center [674, 504] width 136 height 27
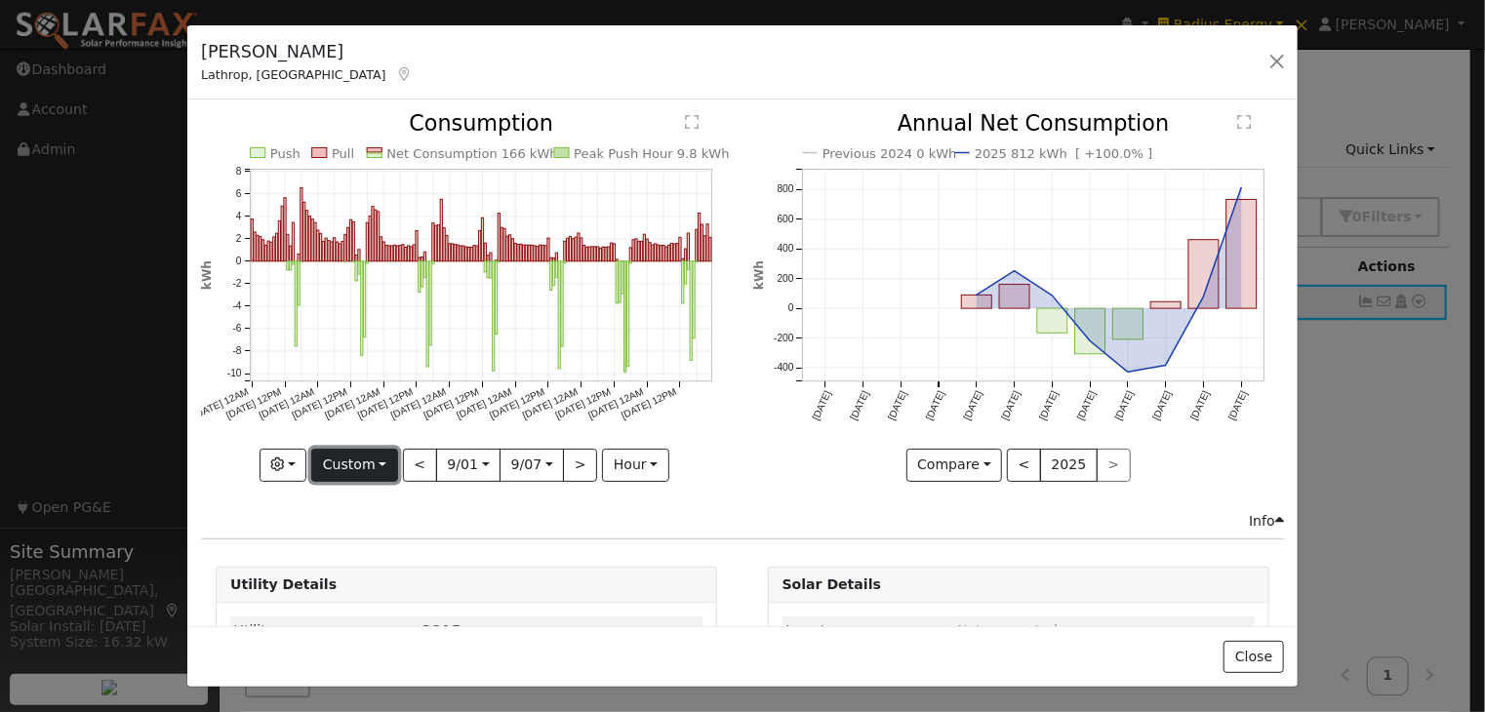
click at [343, 461] on button "Custom" at bounding box center [354, 465] width 87 height 33
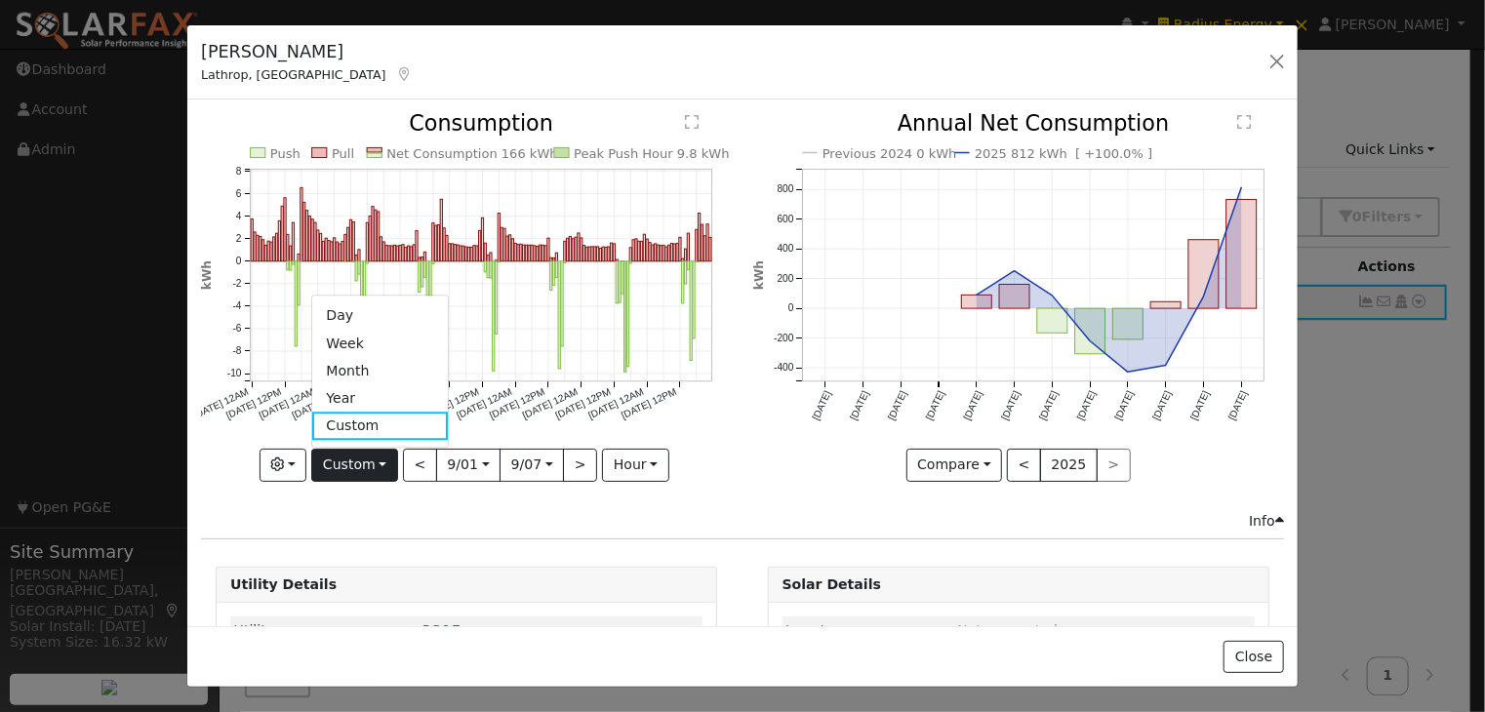
click at [449, 502] on div "Push Pull Net Consumption 166 kWh Peak Push Hour 9.8 kWh [DATE] 12AM [DATE] 12P…" at bounding box center [466, 311] width 551 height 397
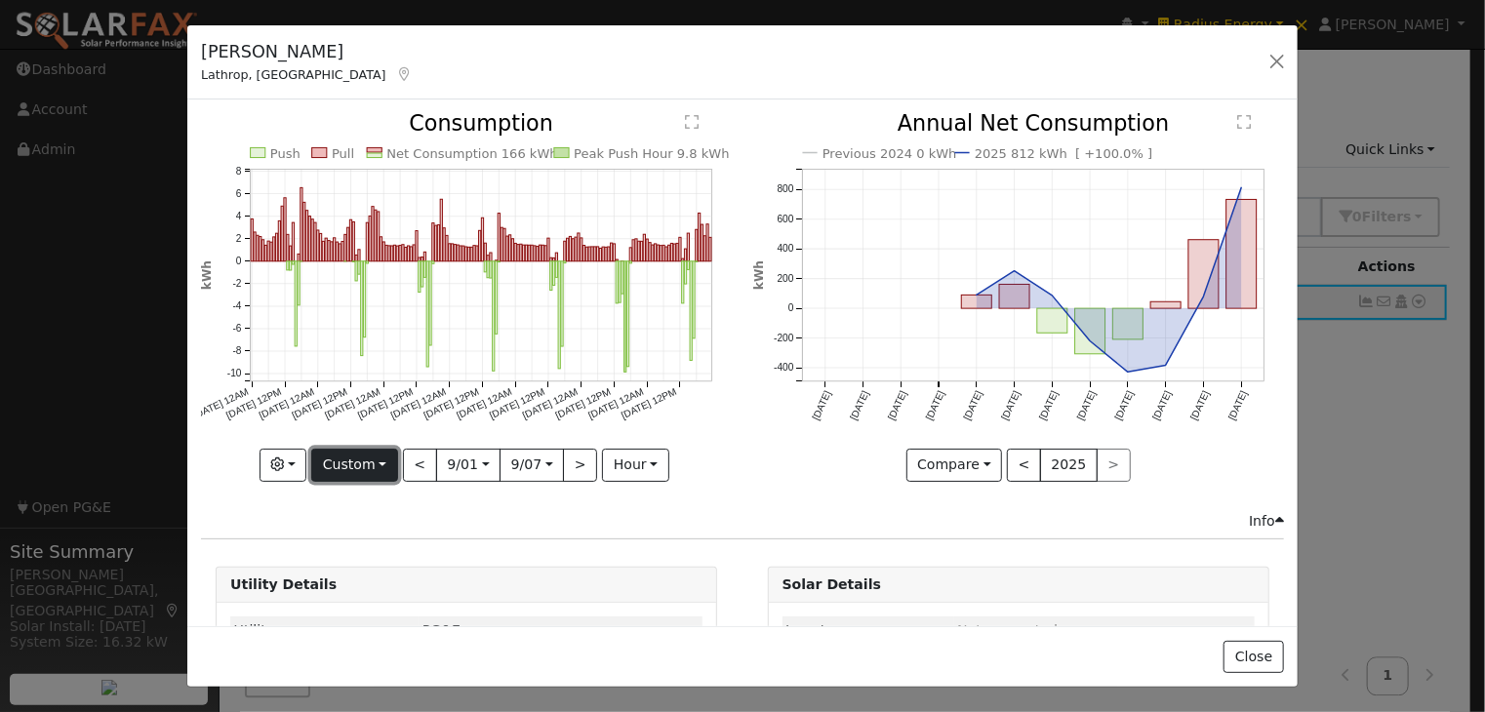
click at [336, 458] on button "Custom" at bounding box center [354, 465] width 87 height 33
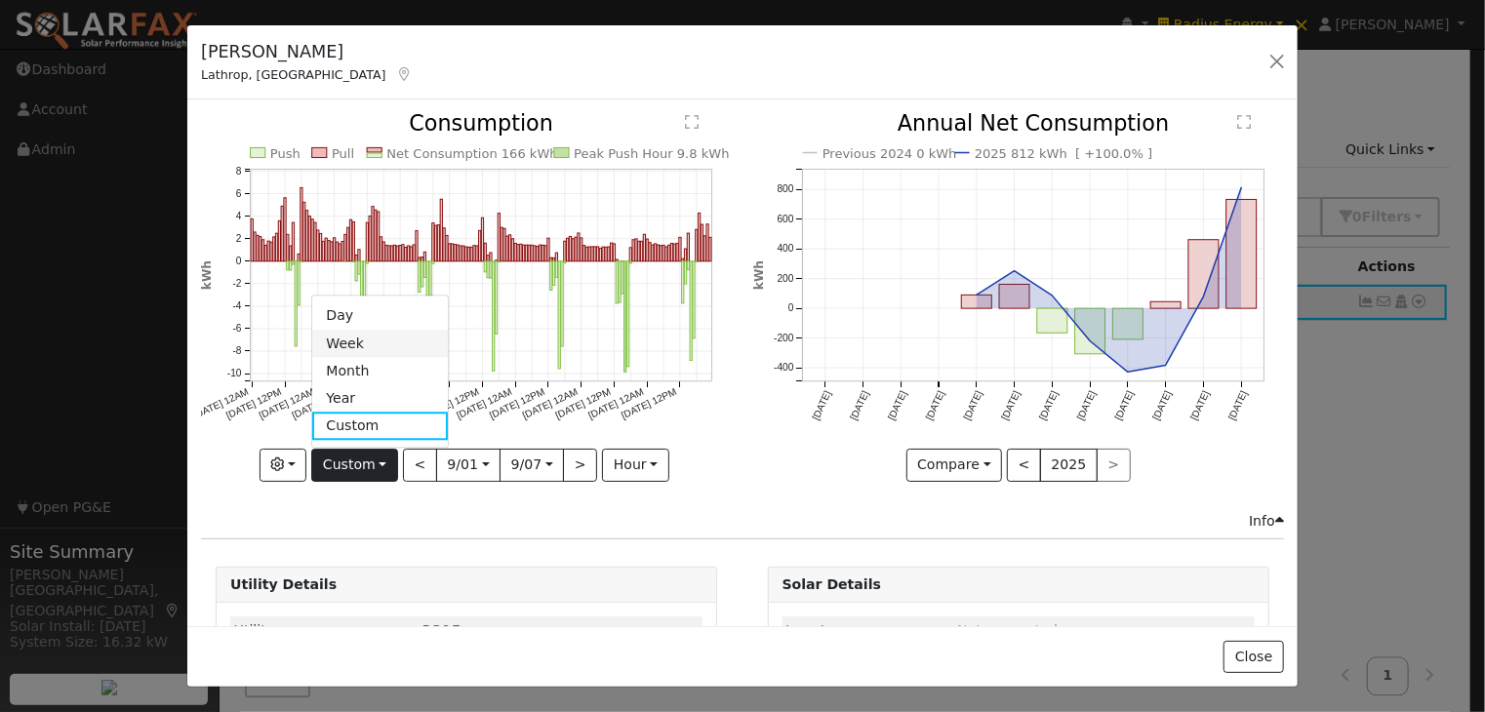
click at [360, 341] on link "Week" at bounding box center [380, 343] width 136 height 27
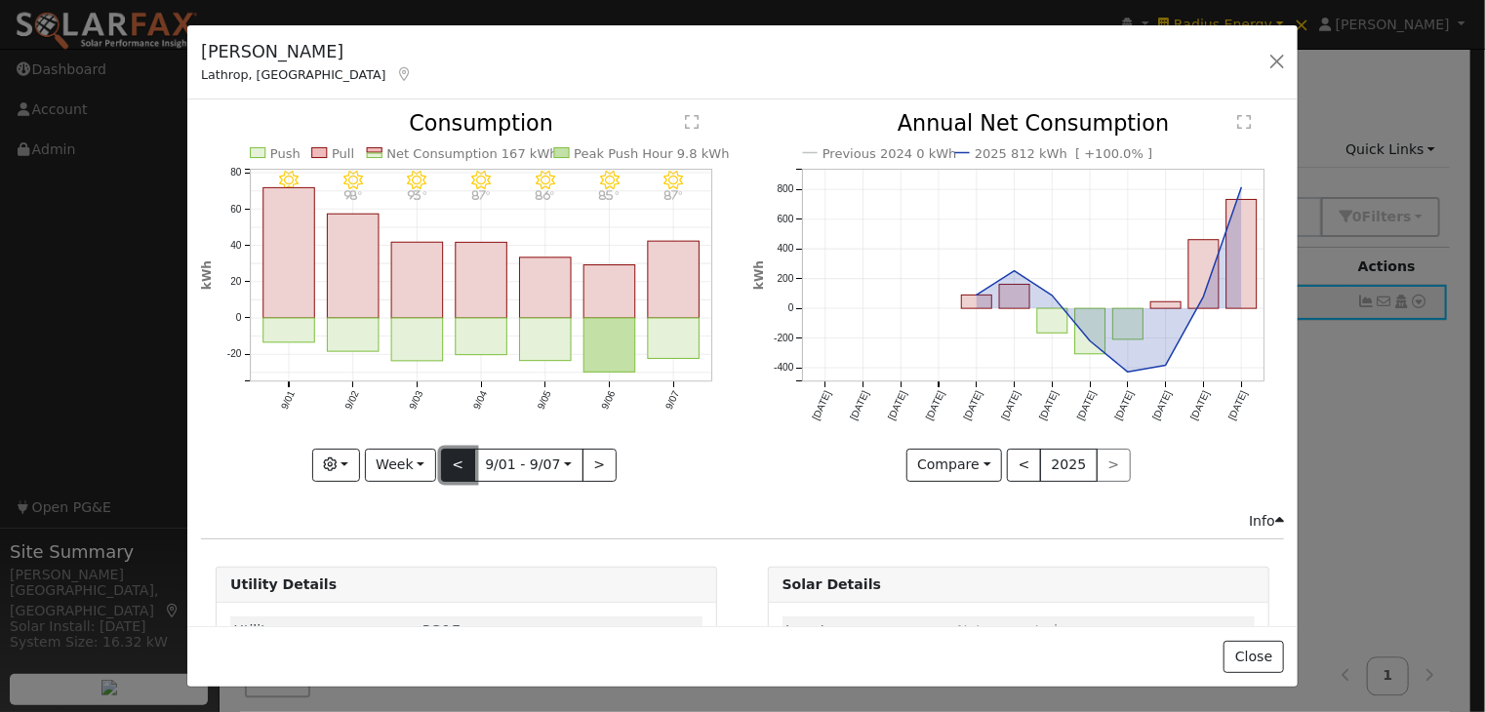
click at [458, 461] on button "<" at bounding box center [458, 465] width 34 height 33
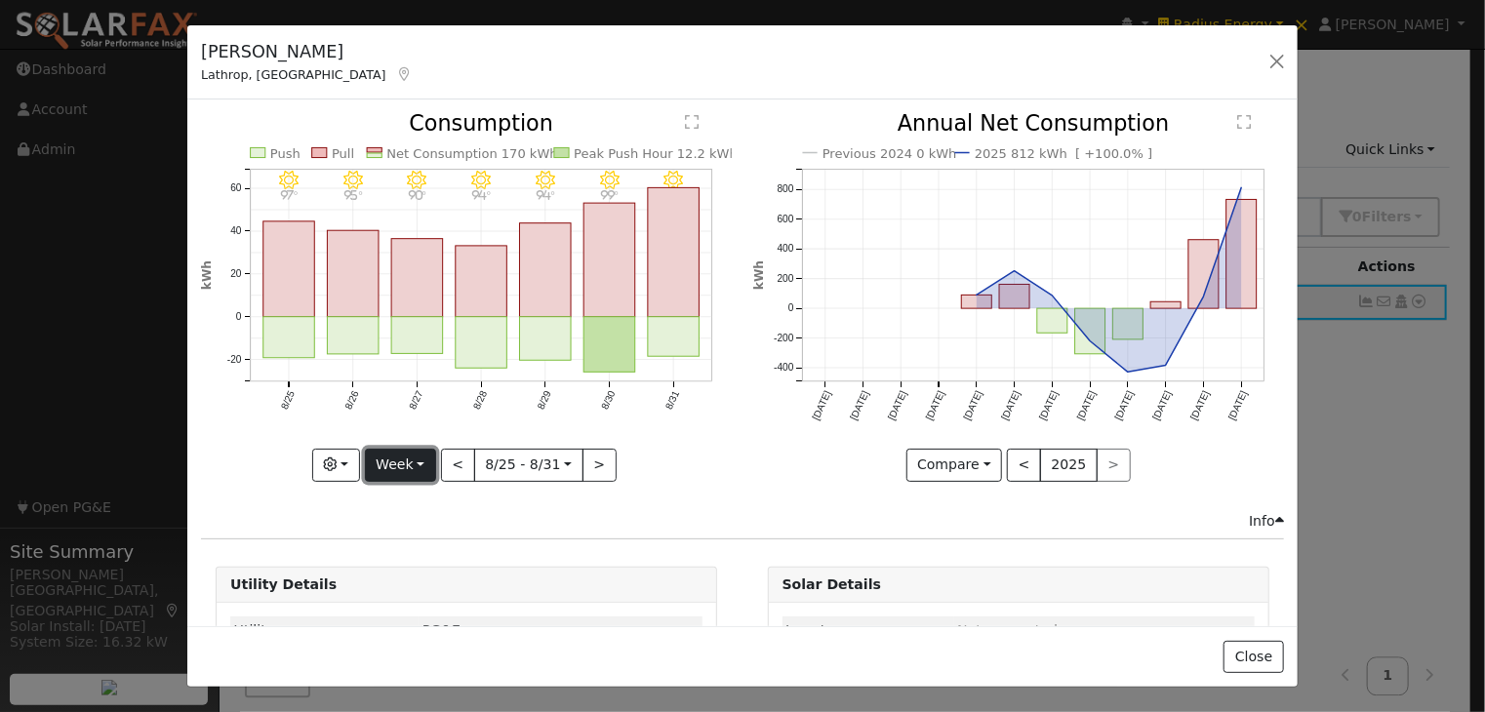
click at [386, 456] on button "Week" at bounding box center [400, 465] width 71 height 33
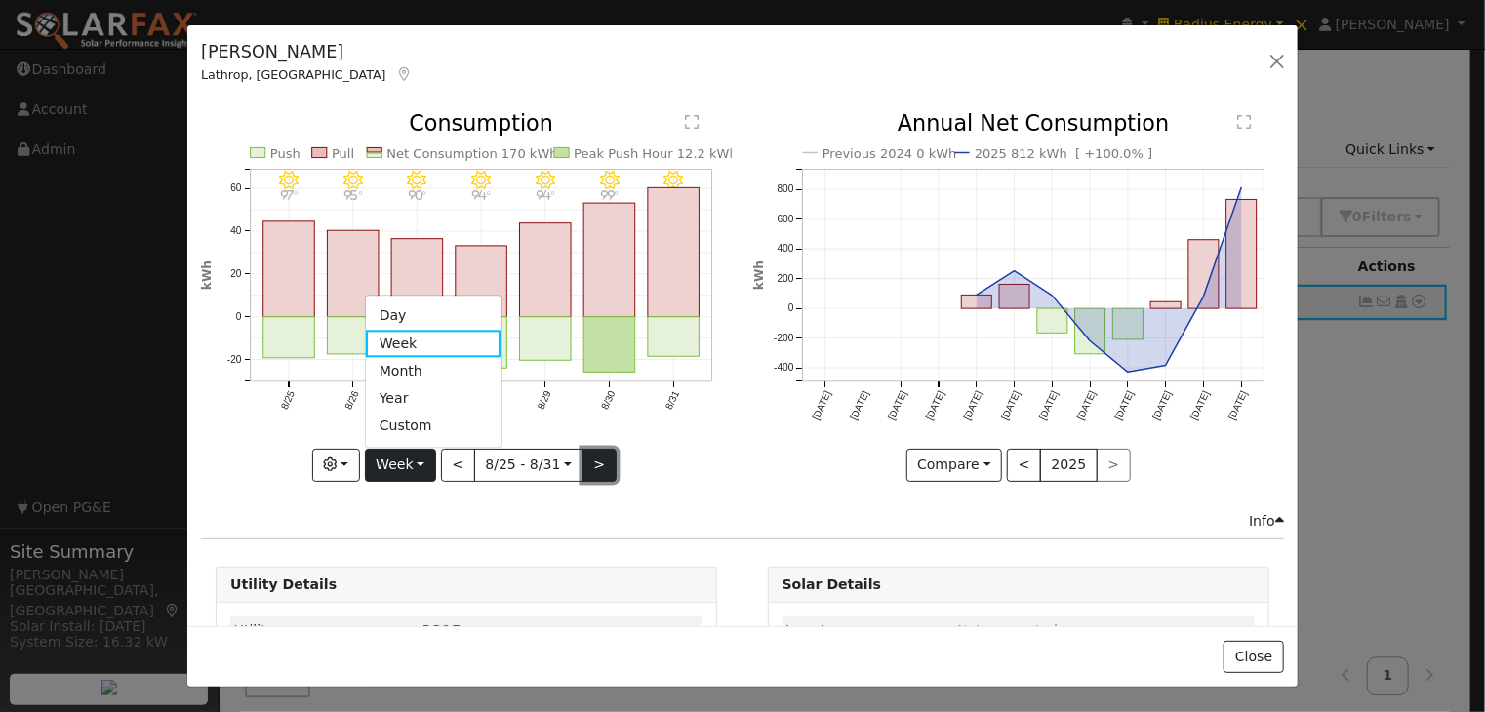
click at [584, 458] on button ">" at bounding box center [599, 465] width 34 height 33
type input "[DATE]"
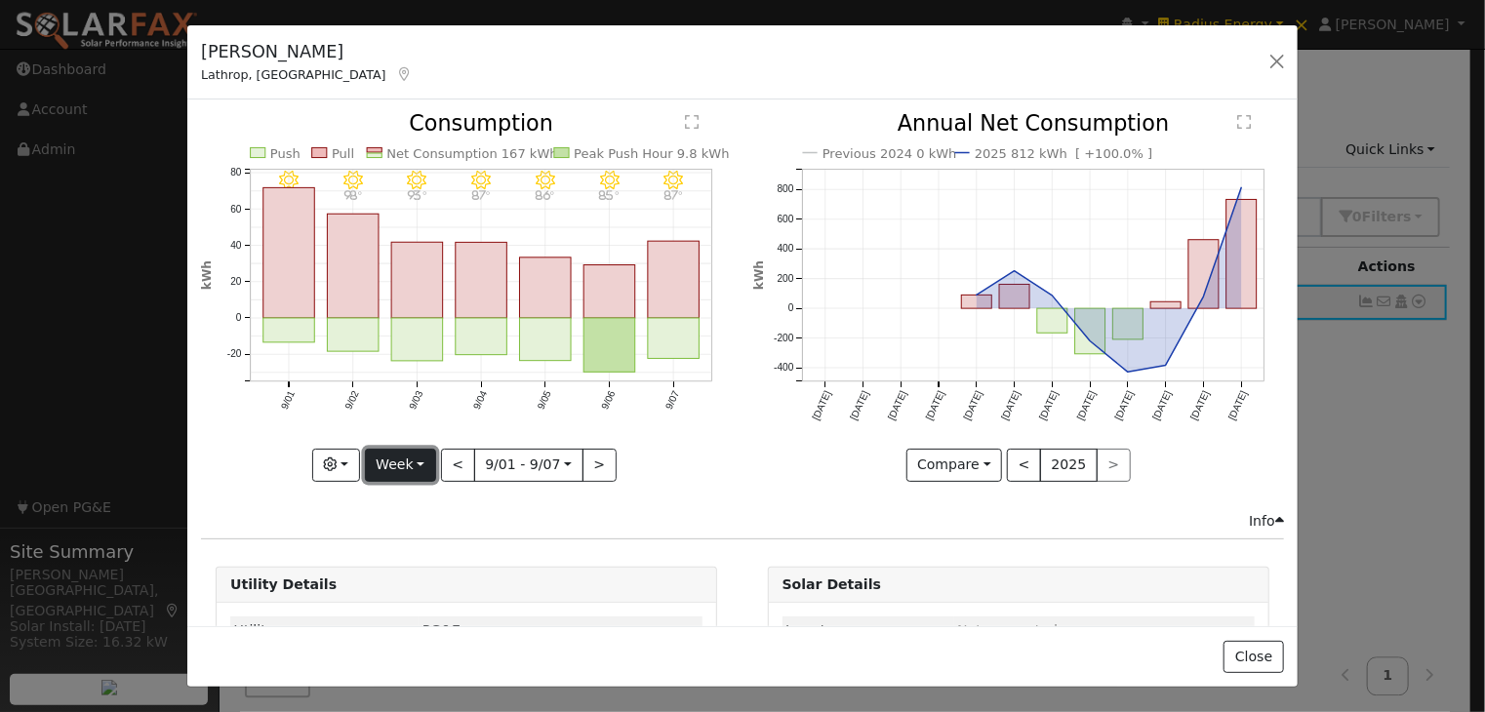
click at [409, 460] on button "Week" at bounding box center [400, 465] width 71 height 33
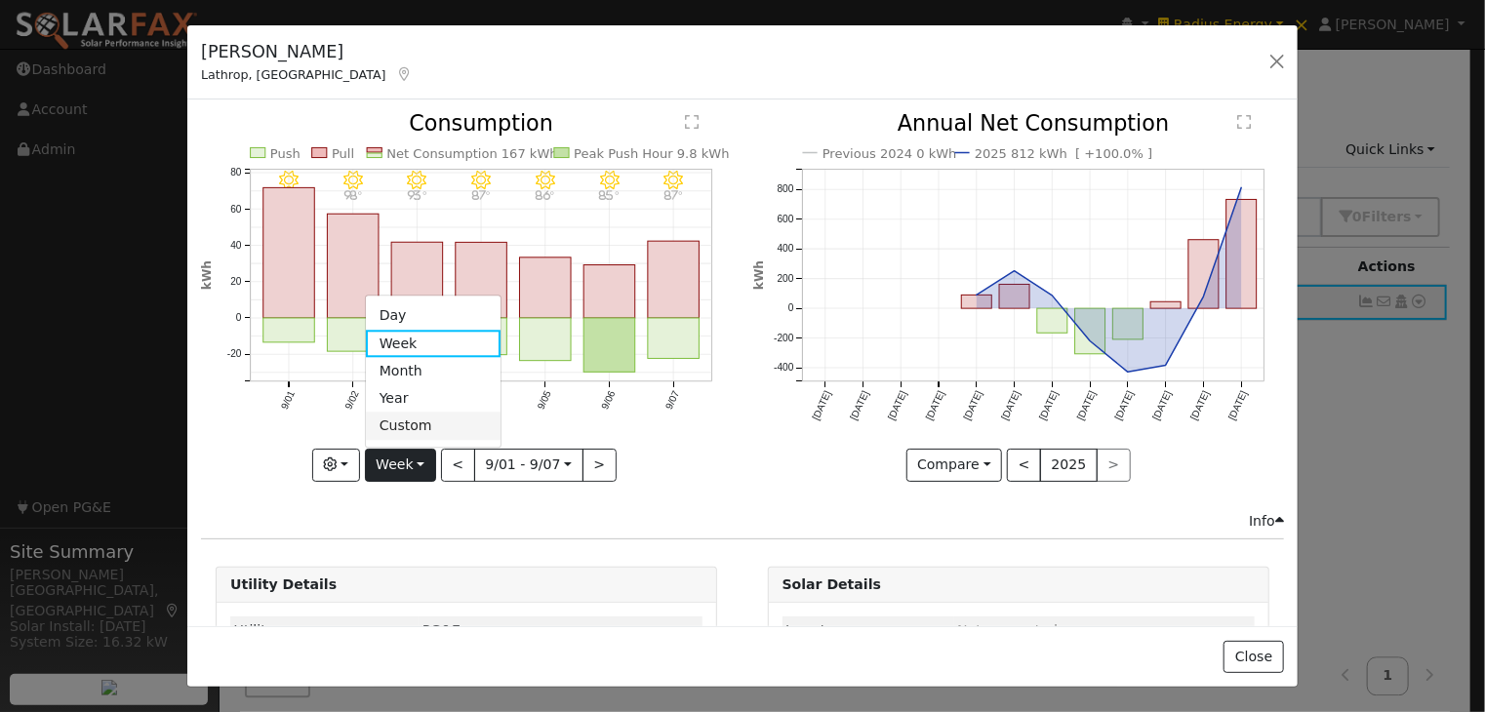
click at [436, 419] on link "Custom" at bounding box center [434, 426] width 136 height 27
select select "8"
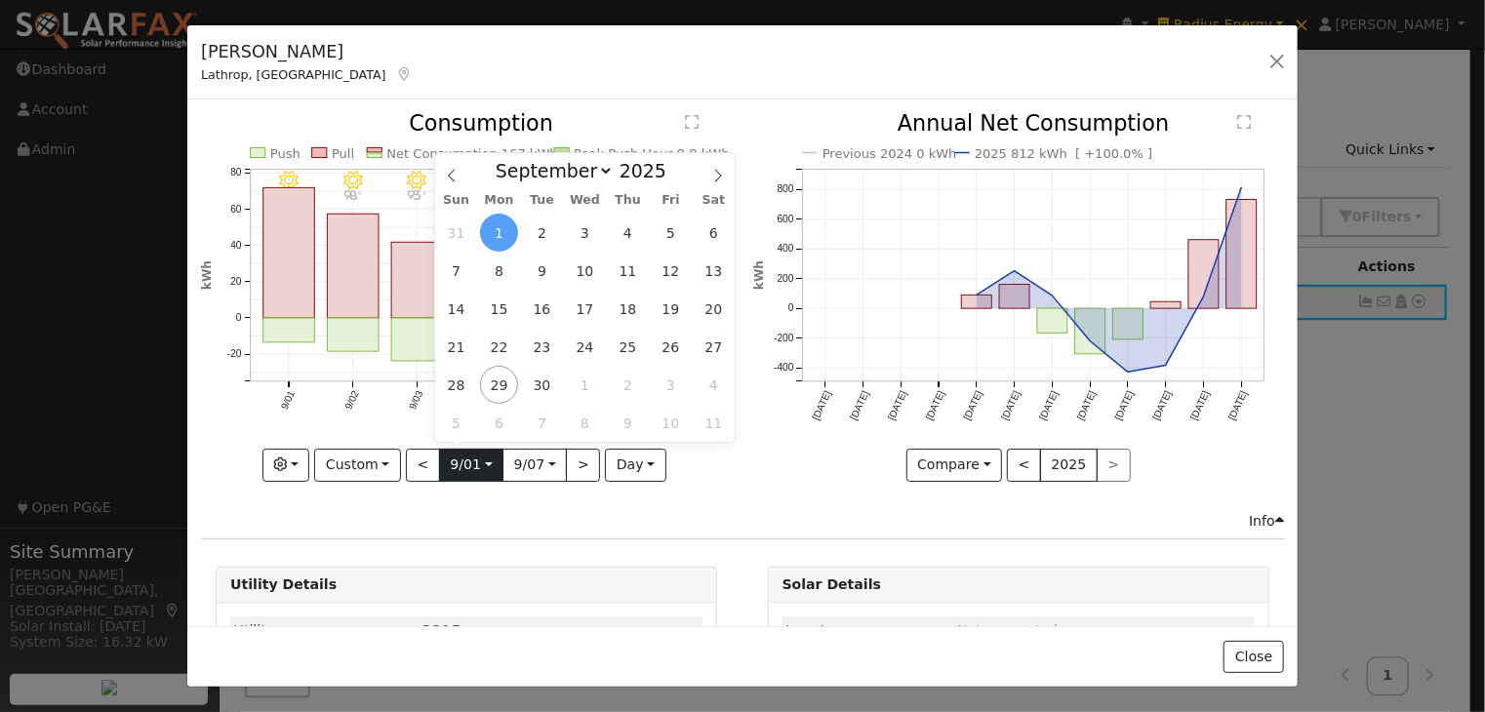
click at [481, 461] on input "[DATE]" at bounding box center [471, 465] width 62 height 31
click at [663, 231] on span "5" at bounding box center [671, 233] width 38 height 38
type input "[DATE]"
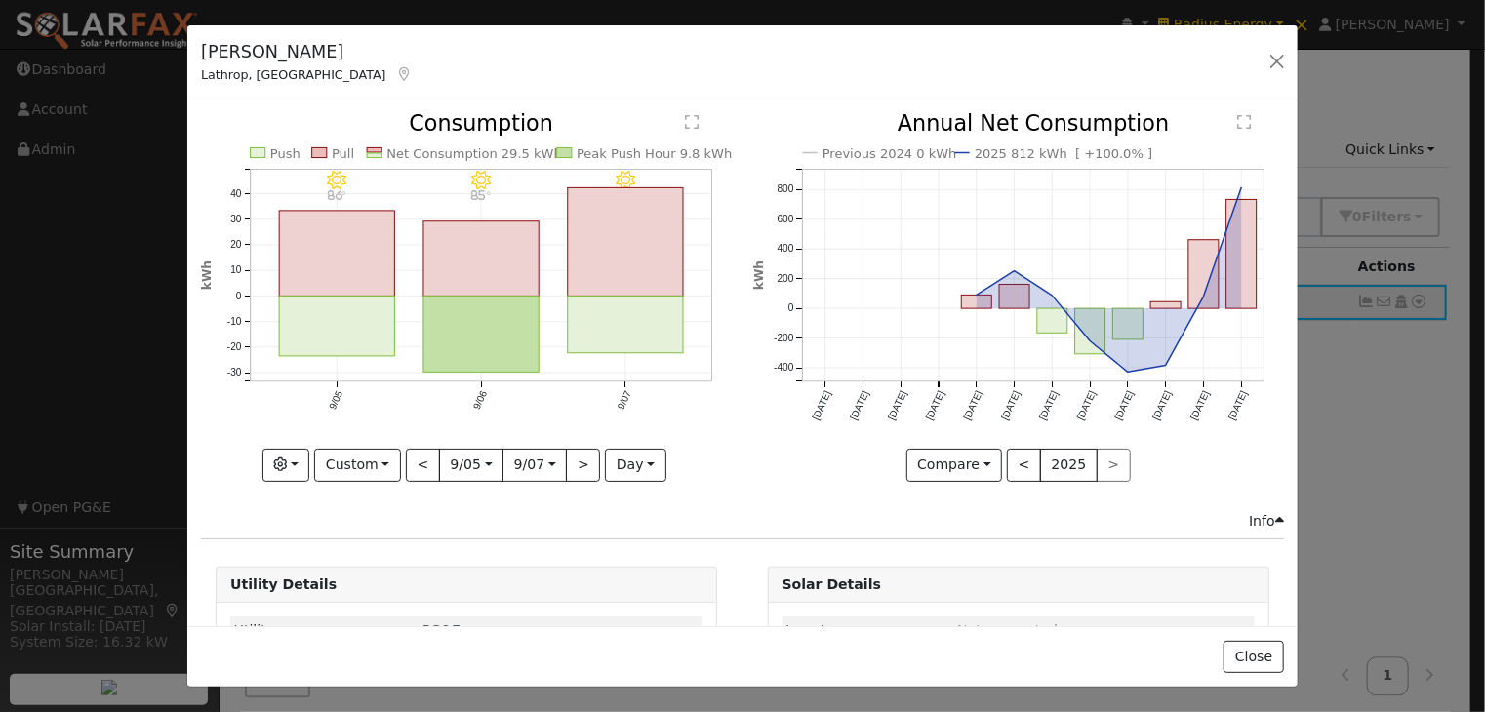
click at [560, 442] on icon "9/07 - Clear 87° 9/06 - Clear 85° 9/05 - Clear 86° Push Pull Net Consumption 29…" at bounding box center [466, 291] width 531 height 356
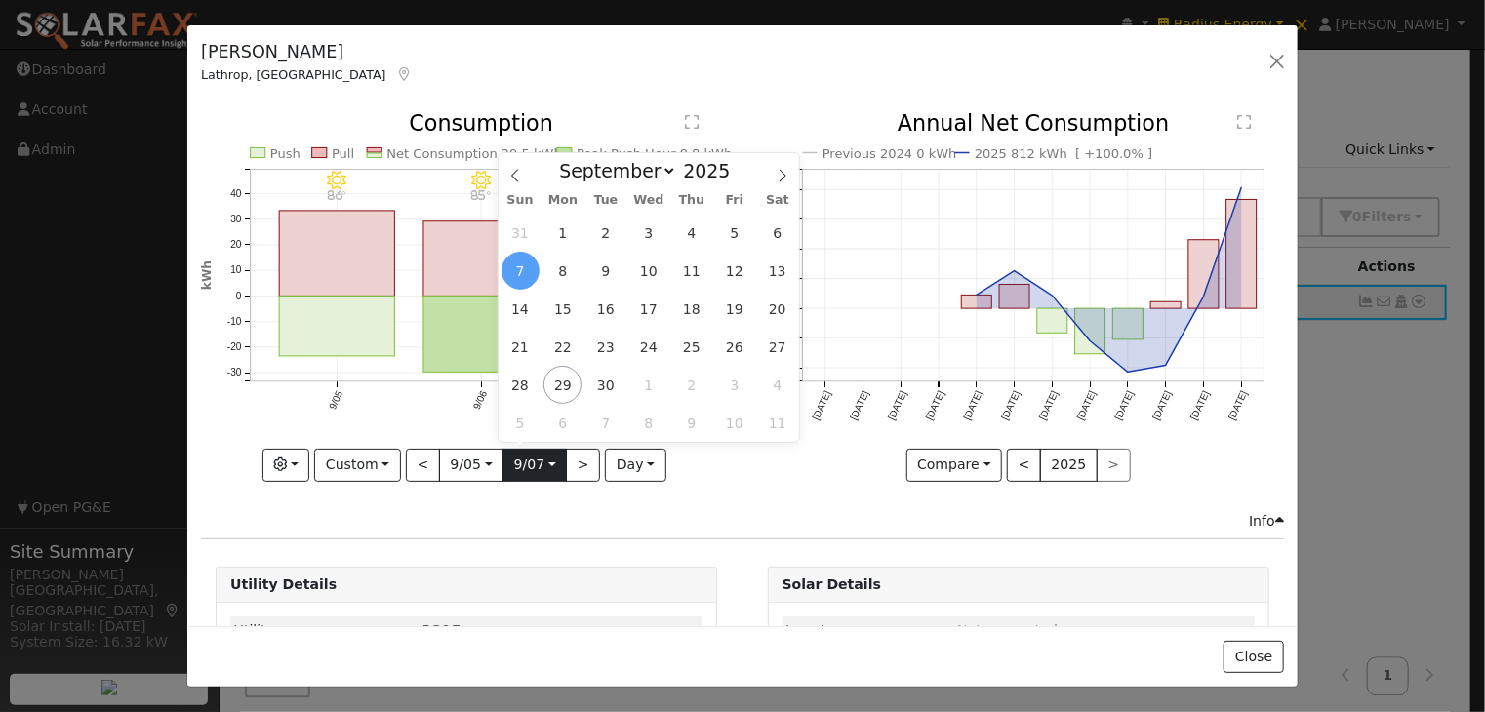
click at [542, 457] on input "[DATE]" at bounding box center [534, 465] width 62 height 31
click at [701, 266] on span "11" at bounding box center [691, 271] width 38 height 38
type input "[DATE]"
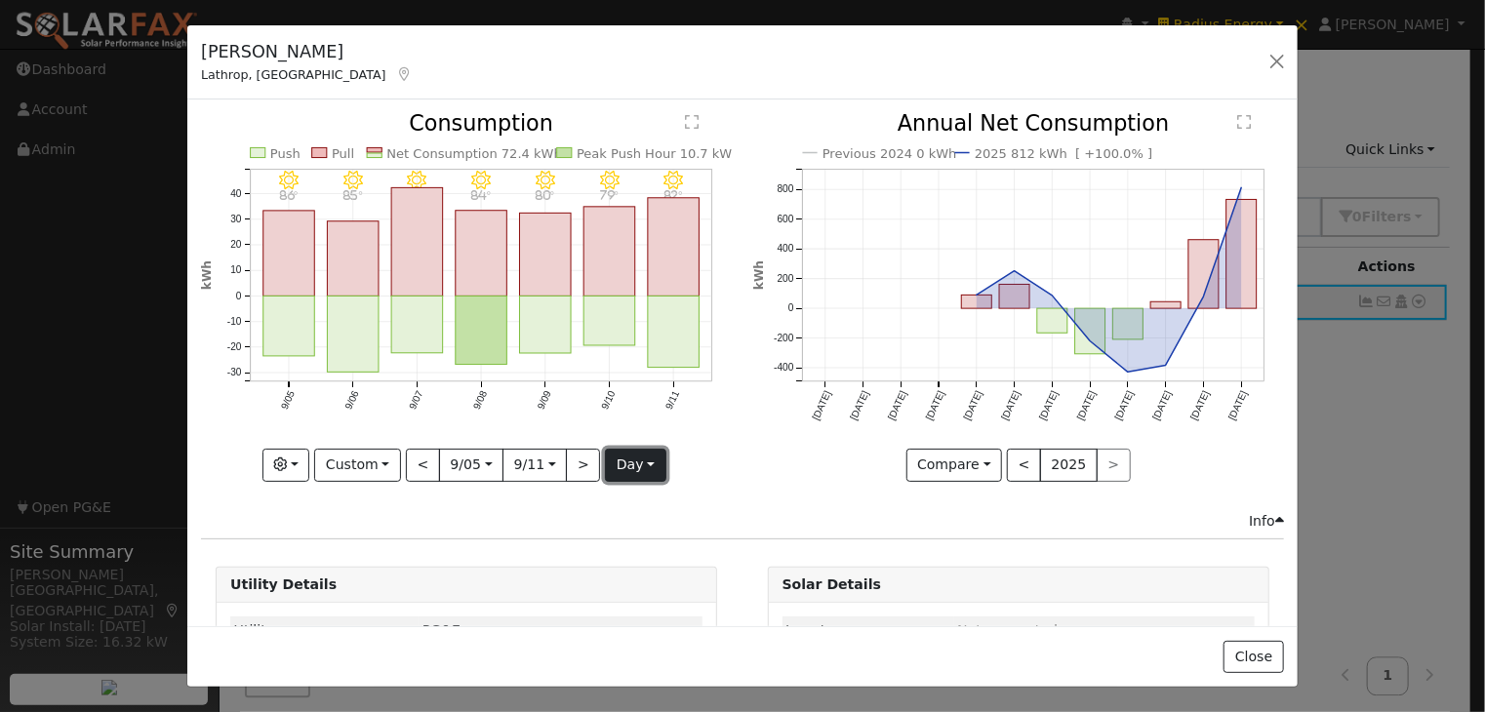
click at [639, 457] on button "day" at bounding box center [635, 465] width 60 height 33
click at [638, 498] on link "Hour" at bounding box center [674, 504] width 136 height 27
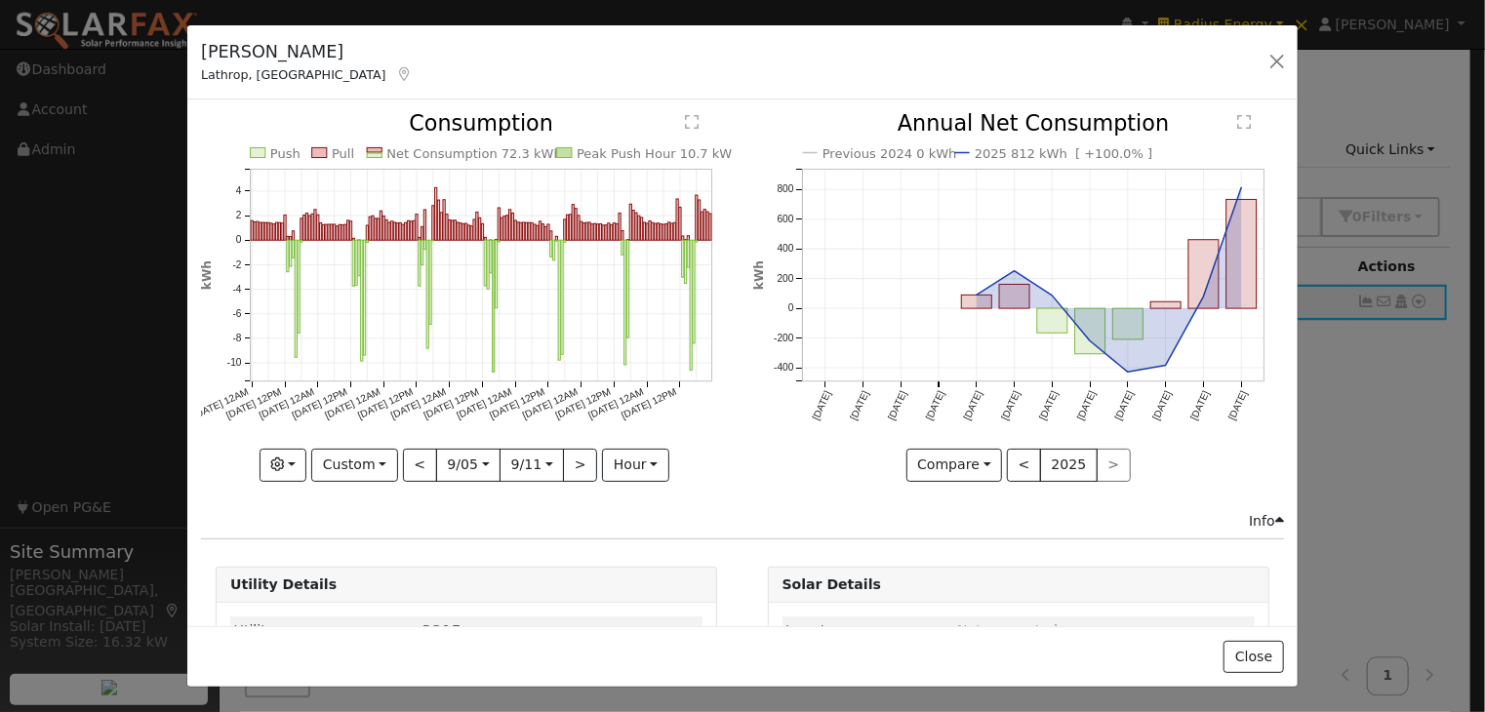
click at [686, 121] on text "" at bounding box center [693, 123] width 14 height 16
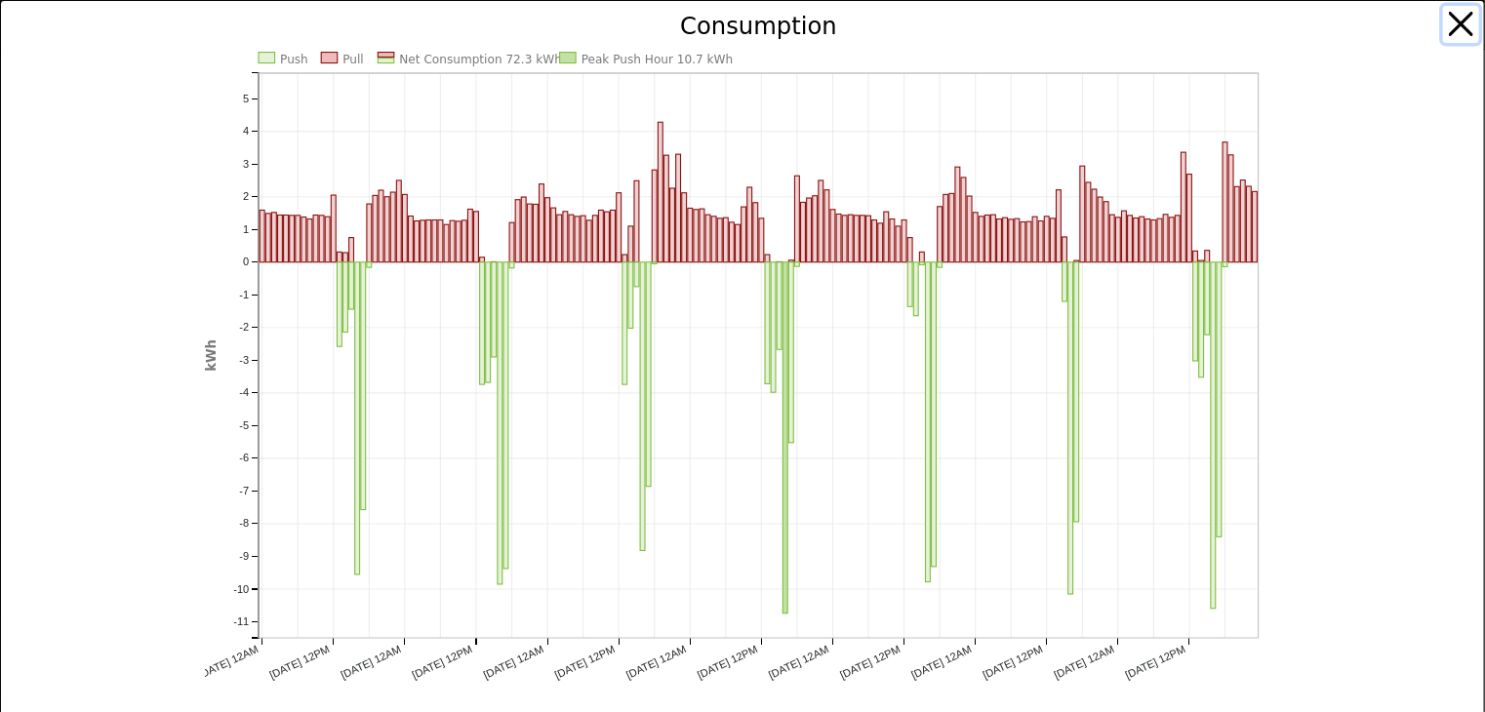
click at [1448, 22] on button "button" at bounding box center [1461, 24] width 37 height 37
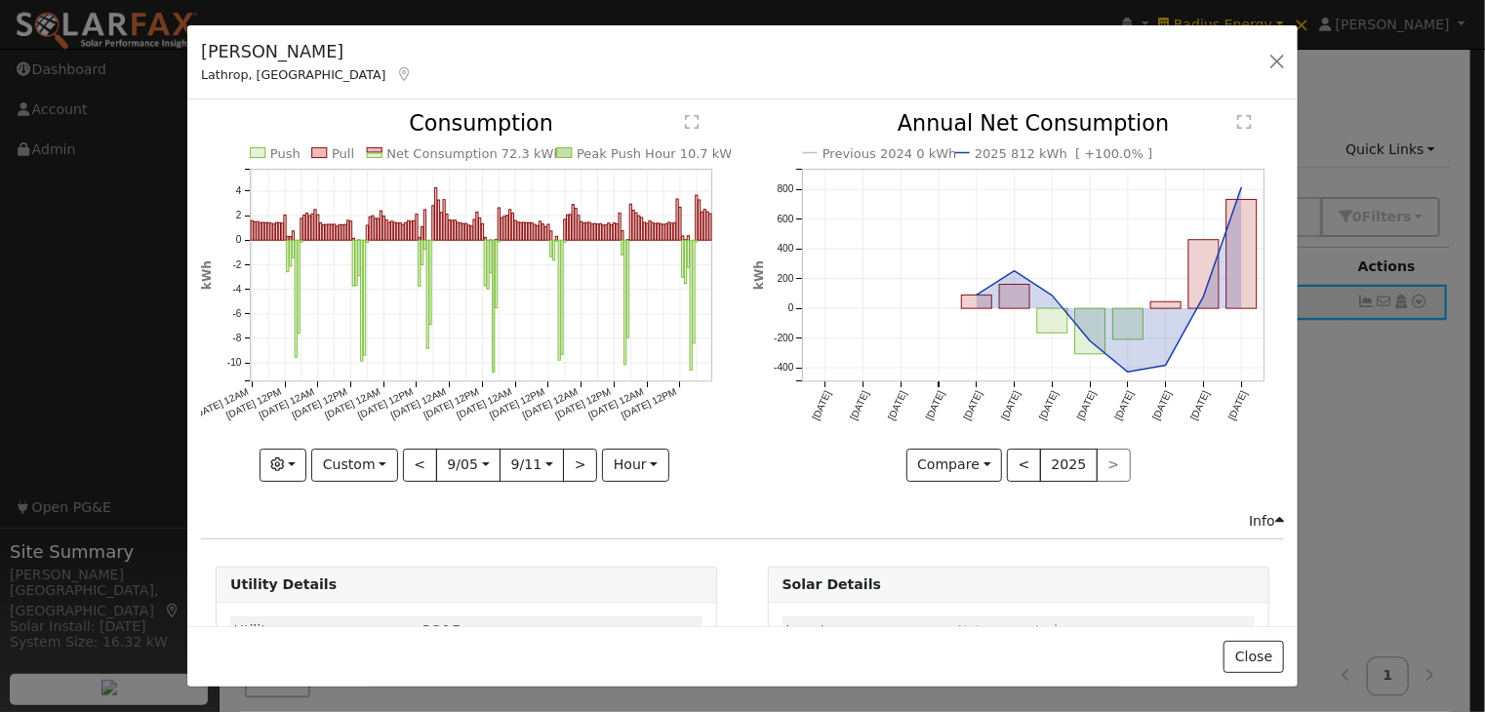
click at [686, 118] on text "" at bounding box center [693, 123] width 14 height 16
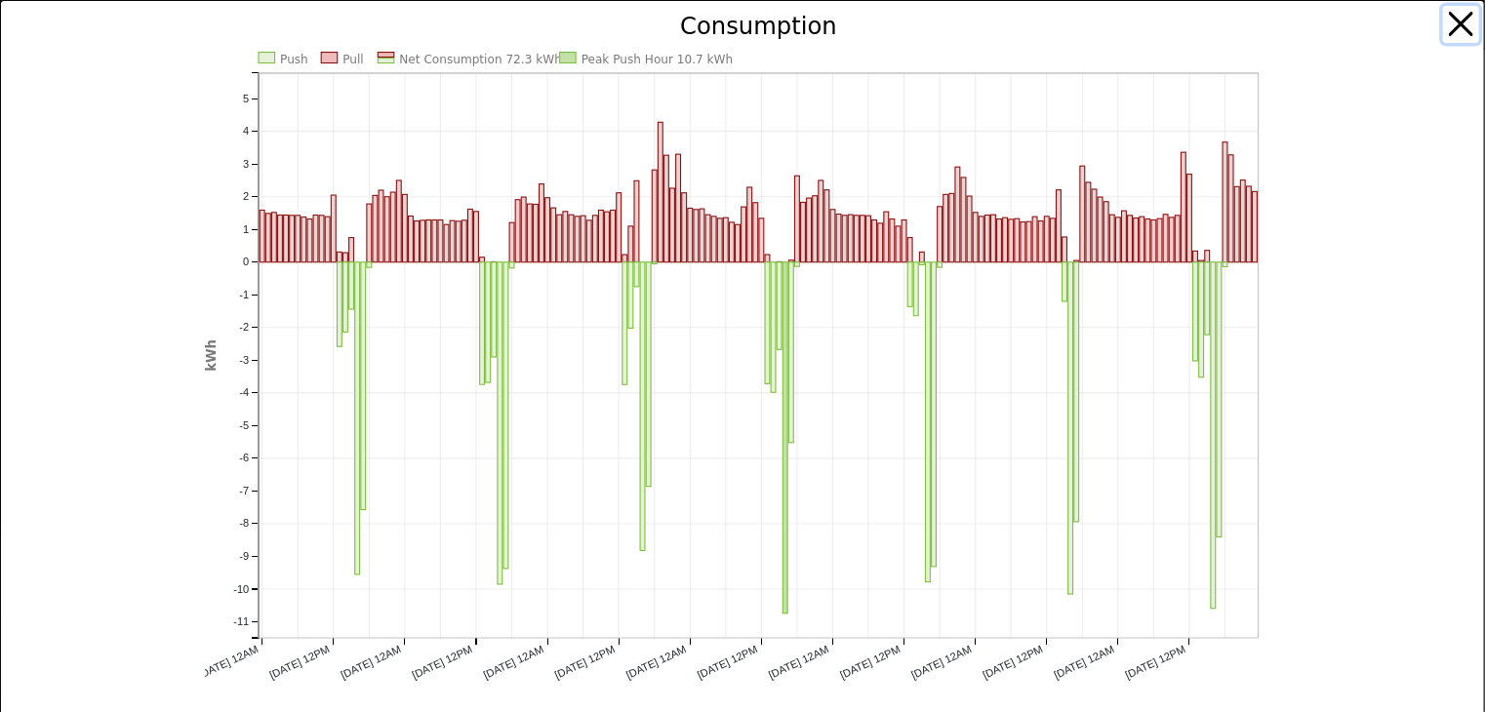
click at [1447, 15] on button "button" at bounding box center [1461, 24] width 37 height 37
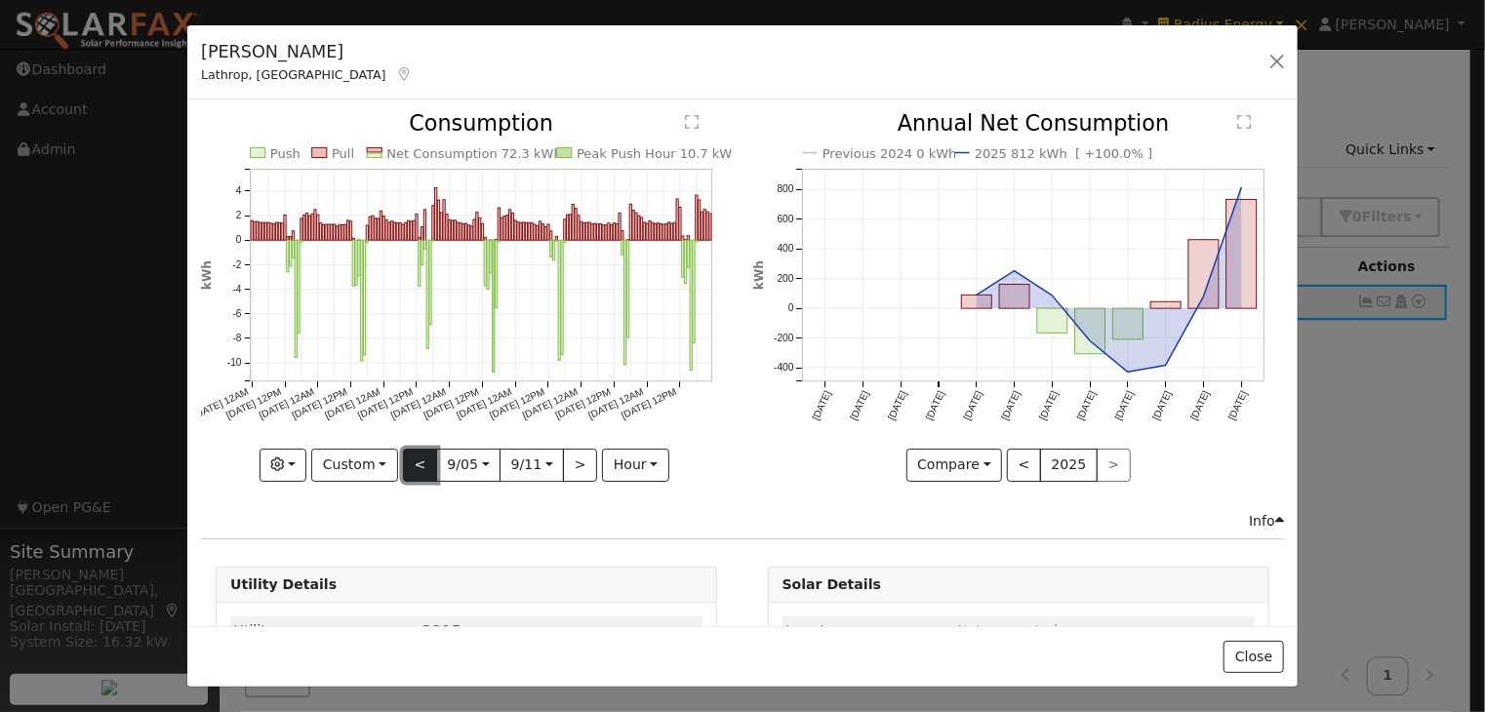
click at [410, 454] on button "<" at bounding box center [420, 465] width 34 height 33
type input "[DATE]"
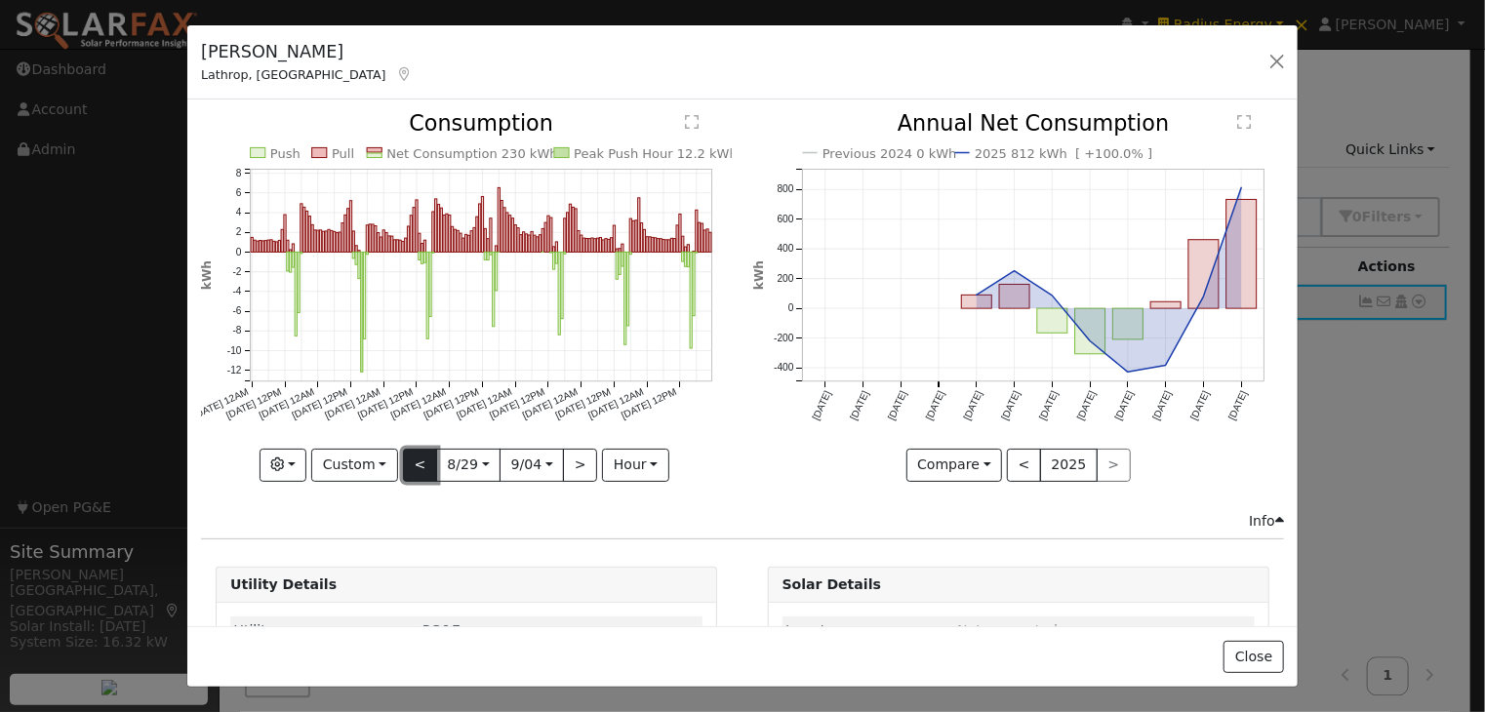
click at [410, 454] on button "<" at bounding box center [420, 465] width 34 height 33
type input "[DATE]"
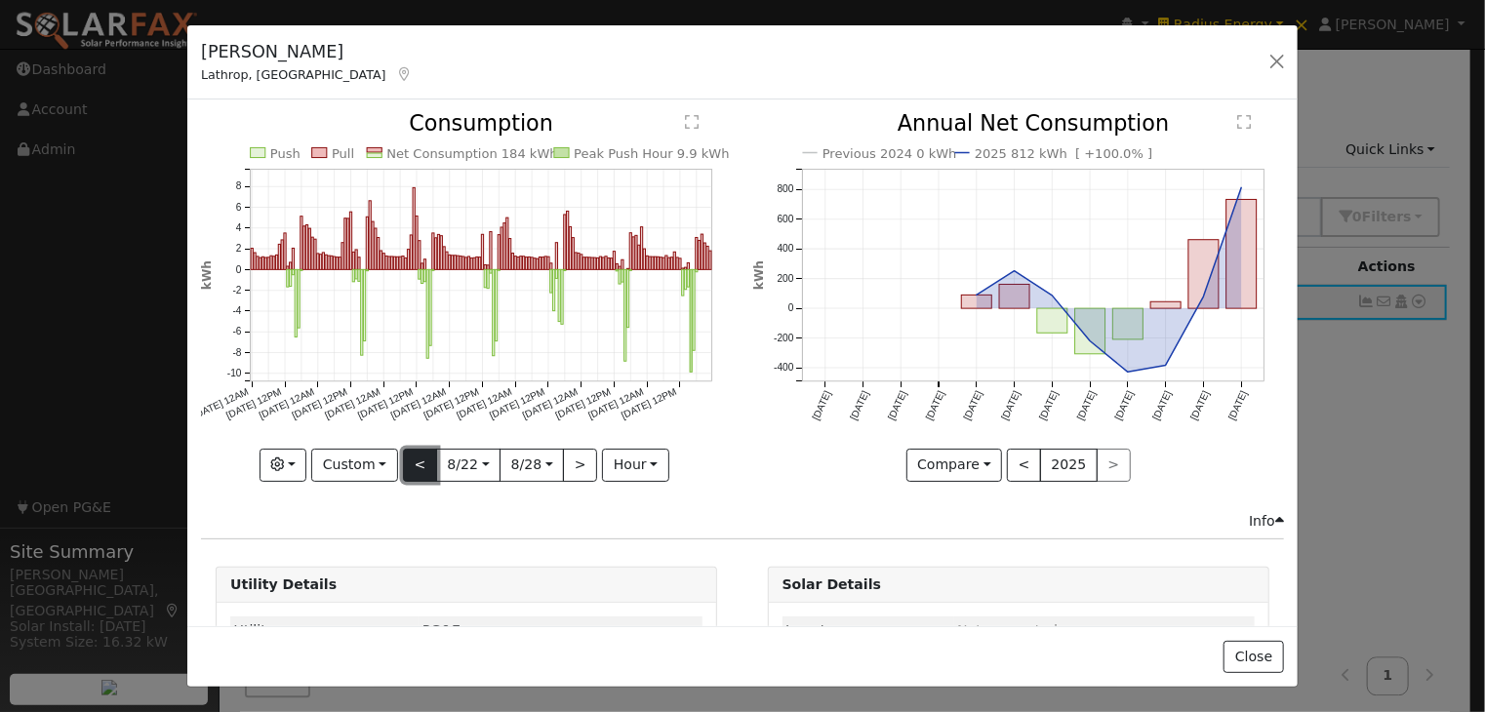
click at [410, 454] on button "<" at bounding box center [420, 465] width 34 height 33
type input "[DATE]"
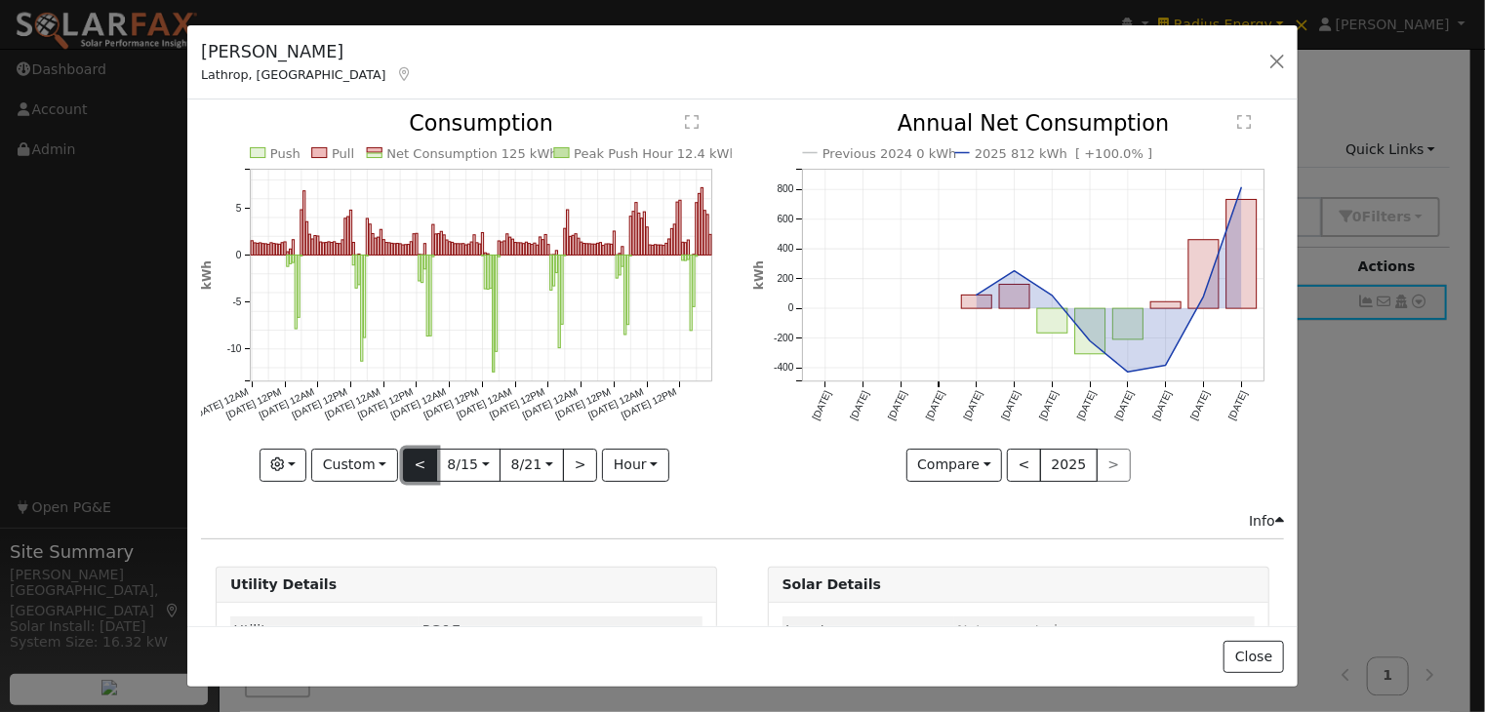
click at [413, 465] on button "<" at bounding box center [420, 465] width 34 height 33
type input "[DATE]"
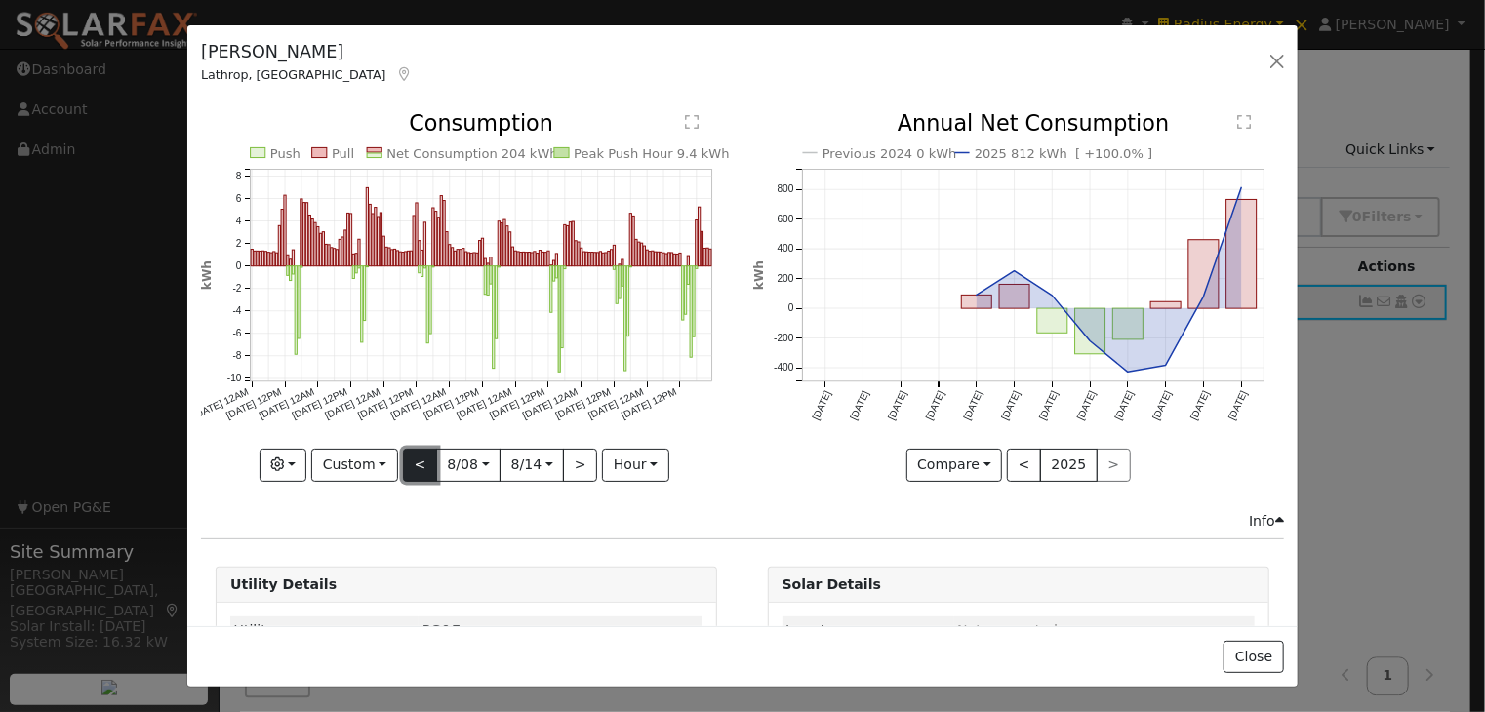
click at [413, 465] on button "<" at bounding box center [420, 465] width 34 height 33
type input "[DATE]"
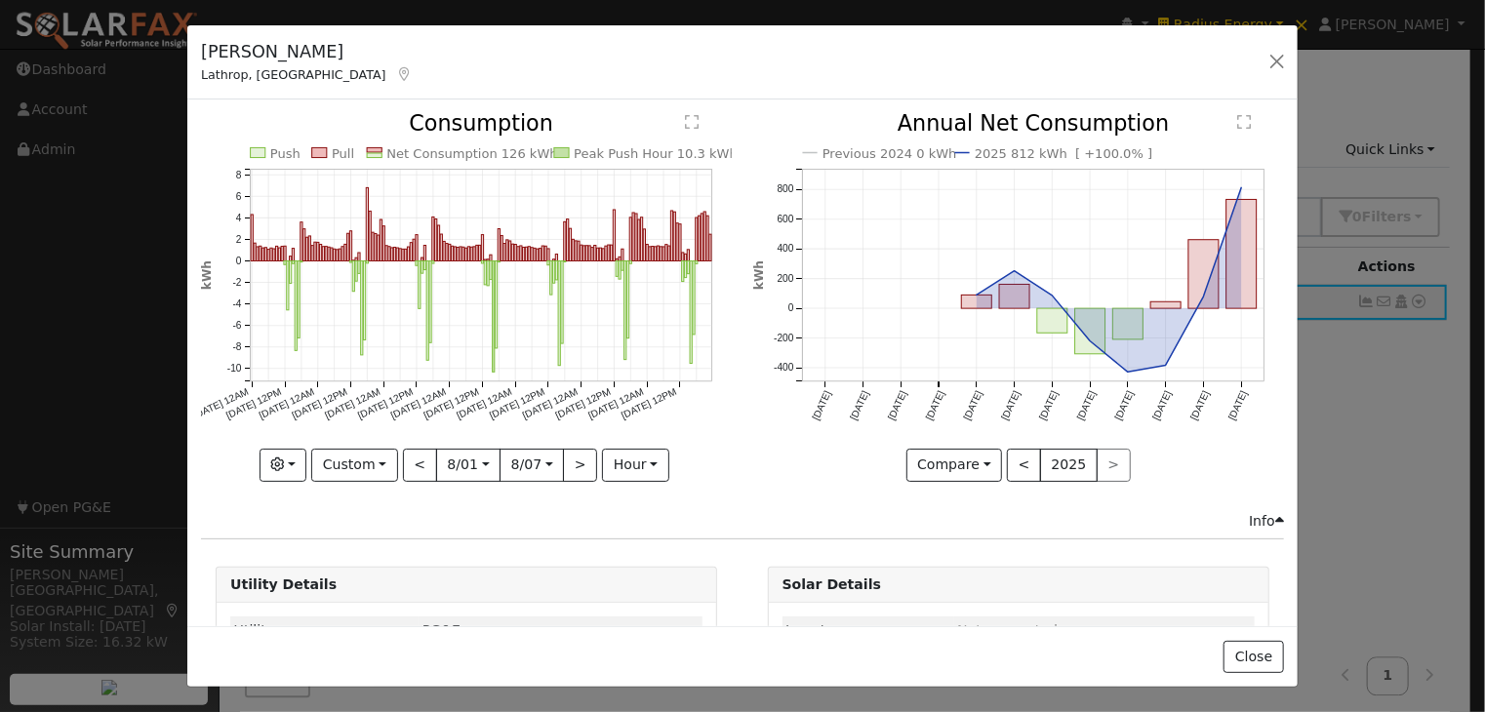
click at [686, 118] on text "" at bounding box center [693, 123] width 14 height 16
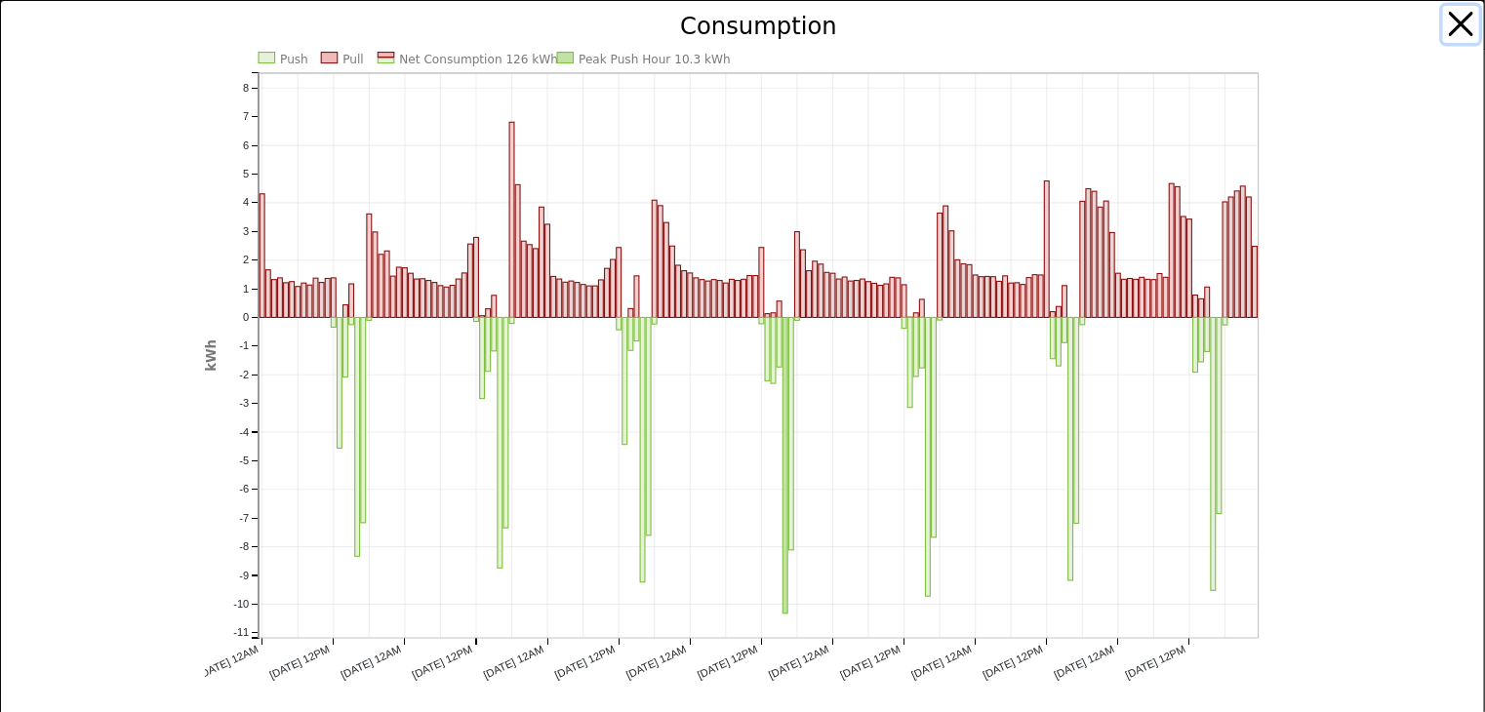
click at [1447, 17] on button "button" at bounding box center [1461, 24] width 37 height 37
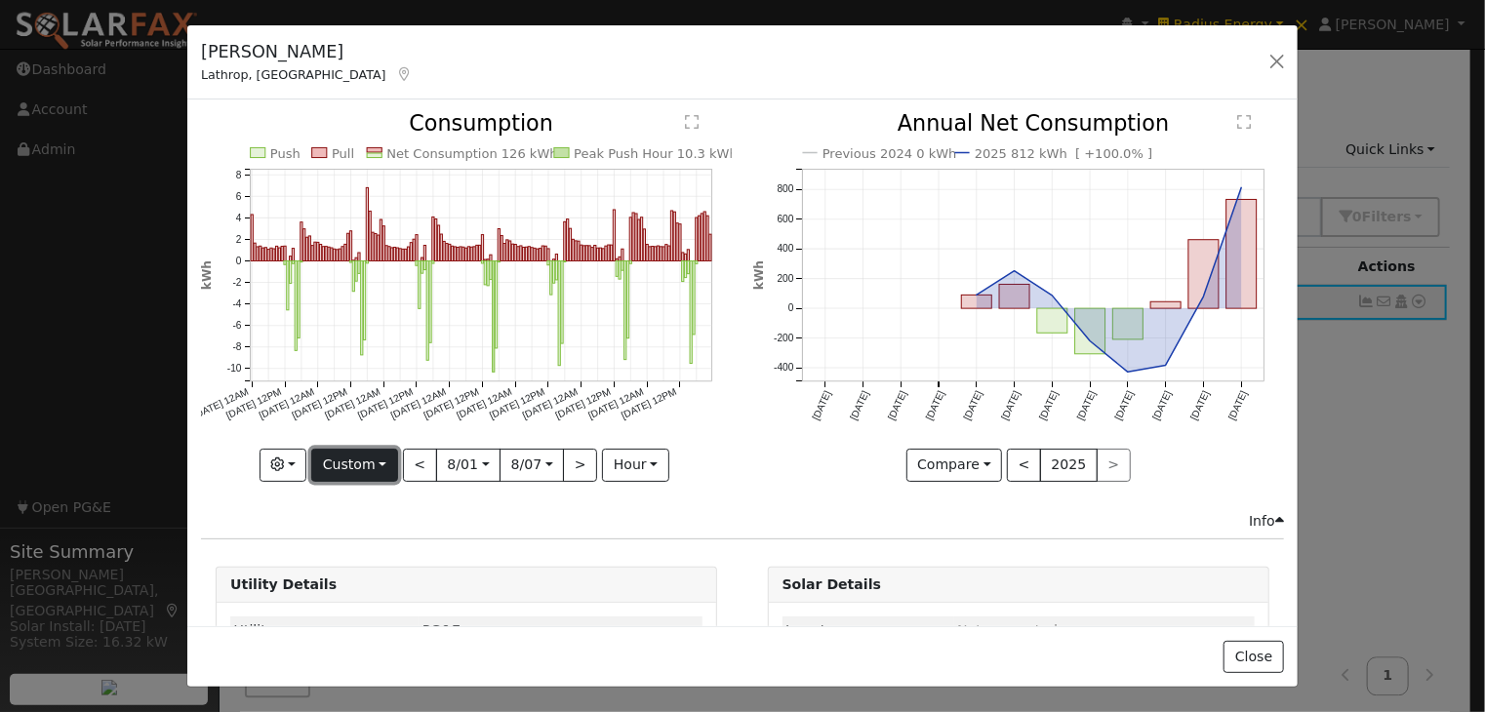
click at [359, 463] on button "Custom" at bounding box center [354, 465] width 87 height 33
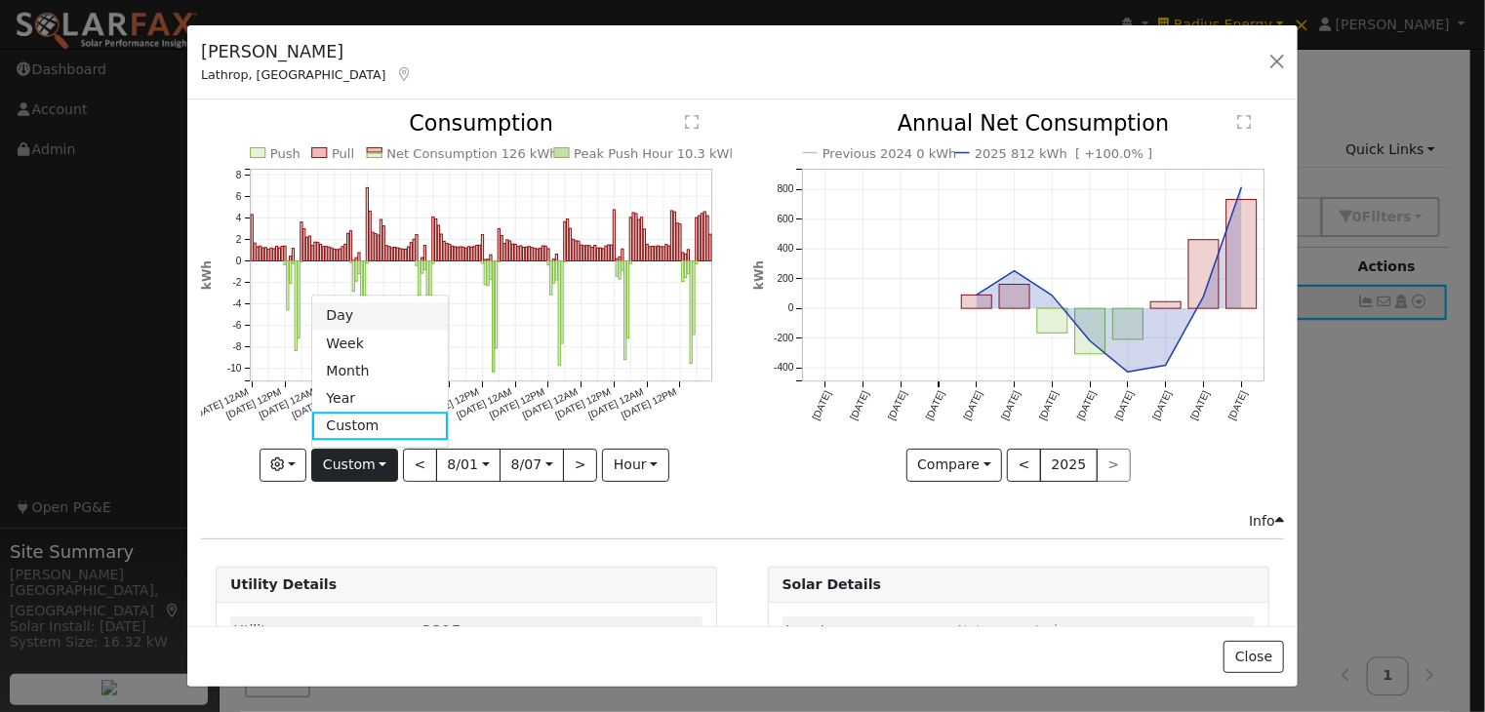
click at [359, 313] on link "Day" at bounding box center [380, 315] width 136 height 27
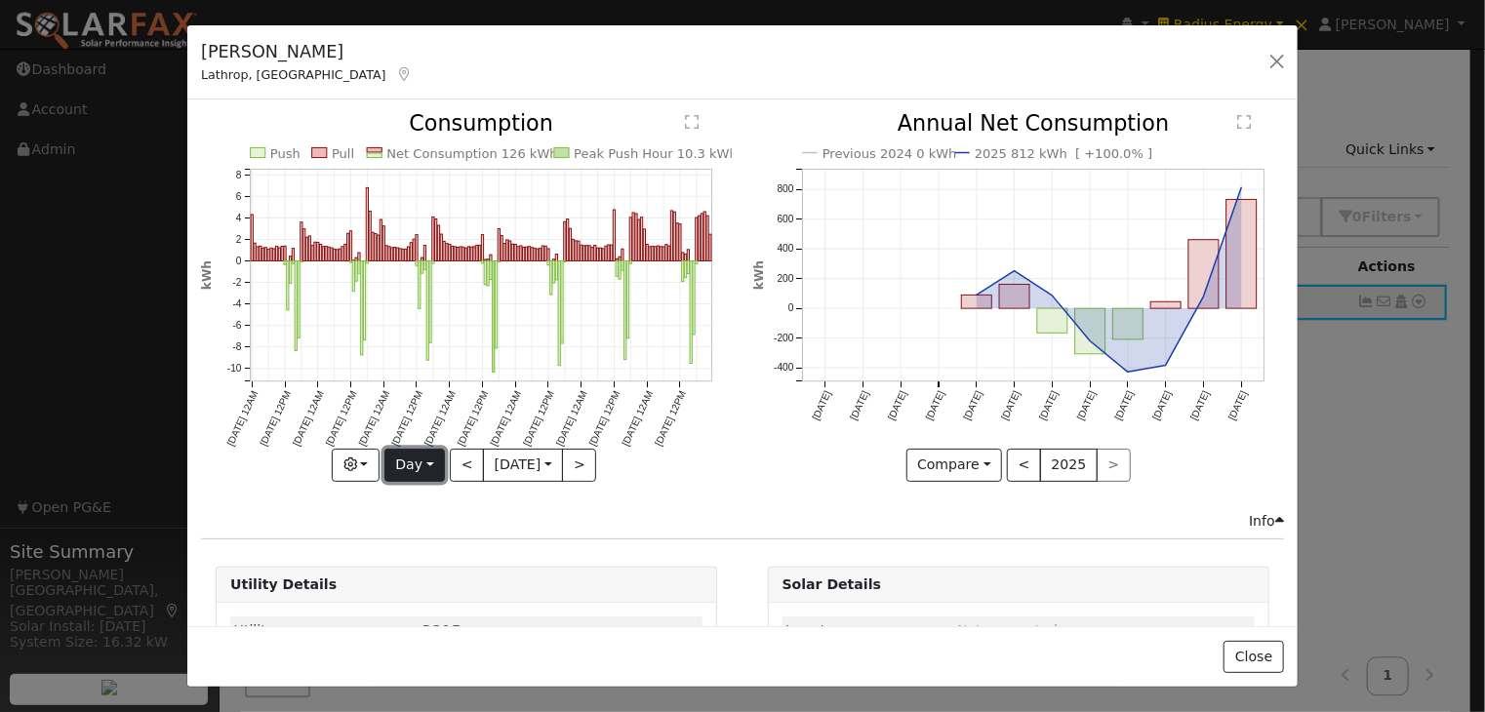
click at [411, 452] on button "Day" at bounding box center [414, 465] width 60 height 33
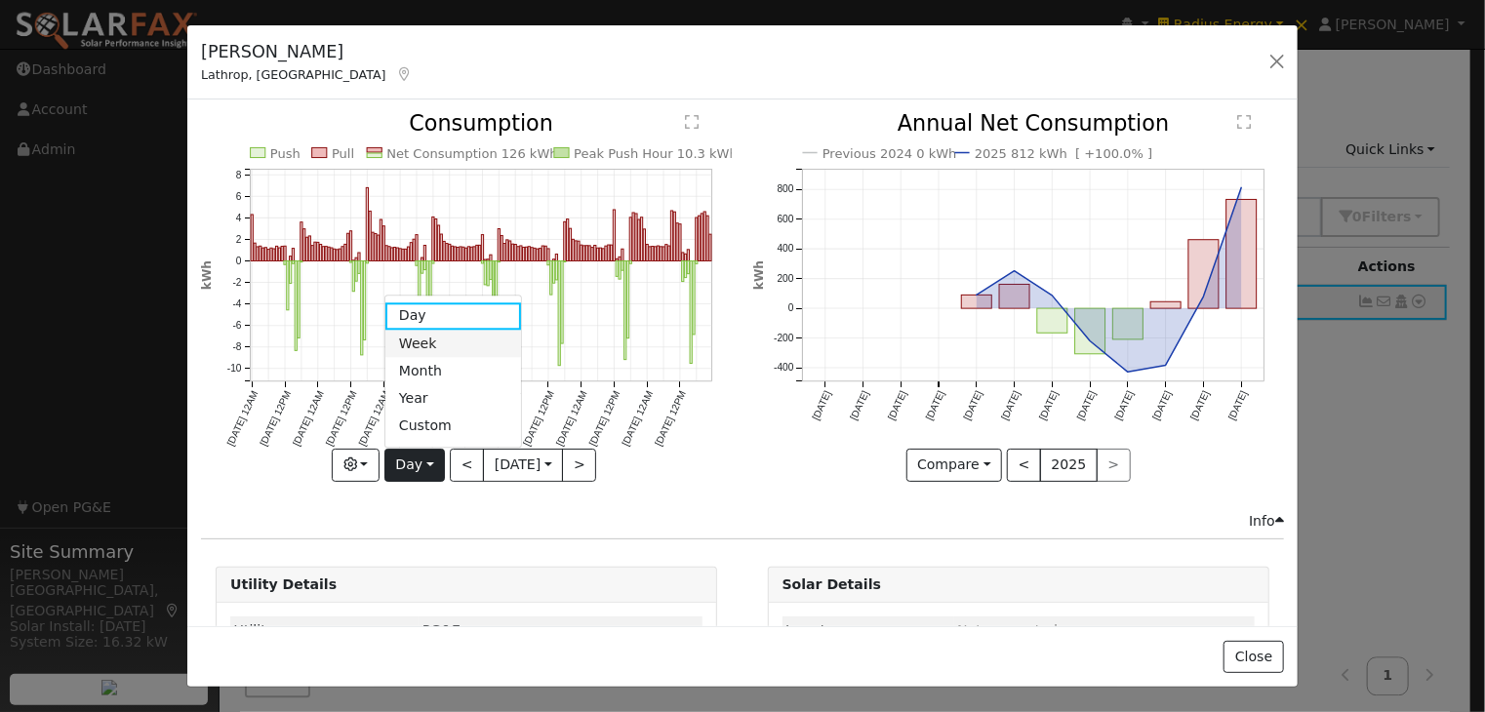
click at [439, 335] on link "Week" at bounding box center [453, 343] width 136 height 27
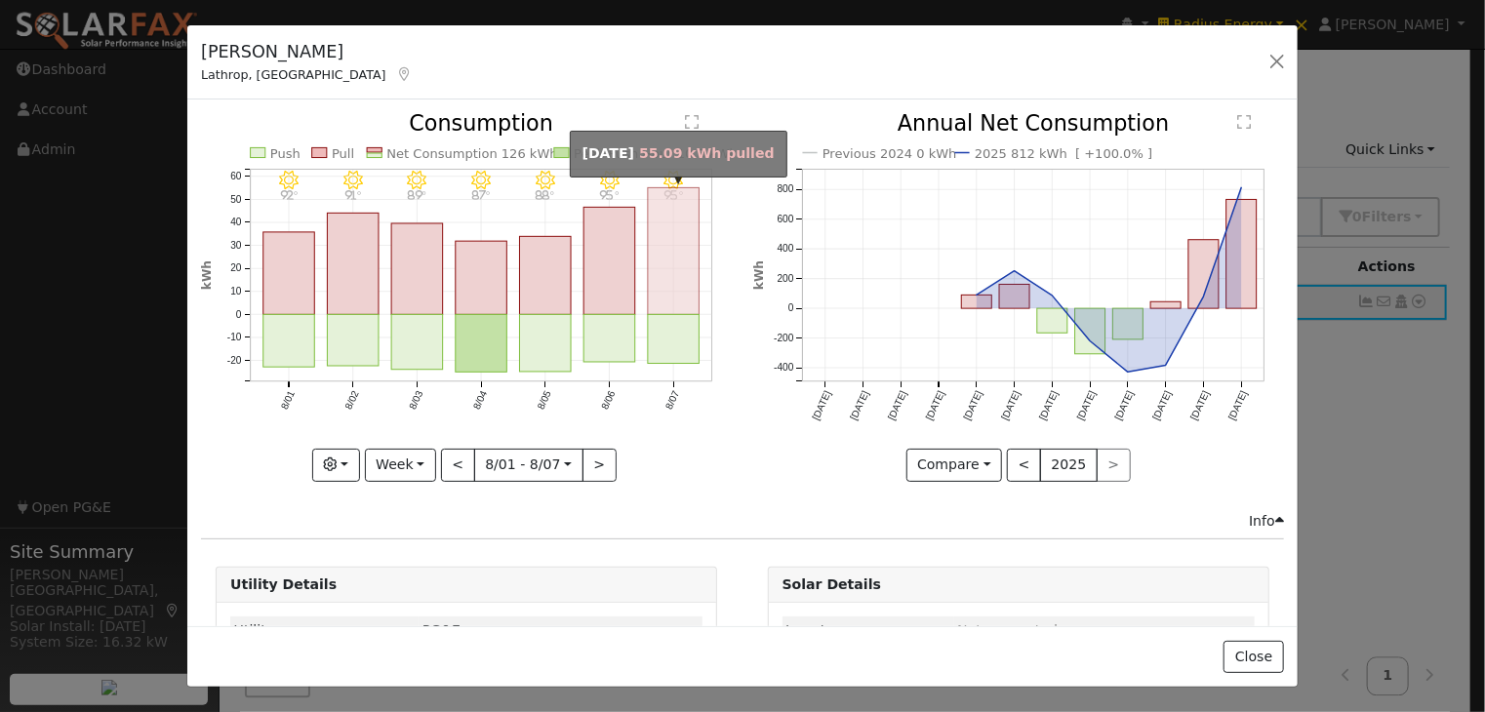
click at [671, 252] on rect "onclick=""" at bounding box center [674, 251] width 52 height 127
type input "[DATE]"
